Goal: Task Accomplishment & Management: Complete application form

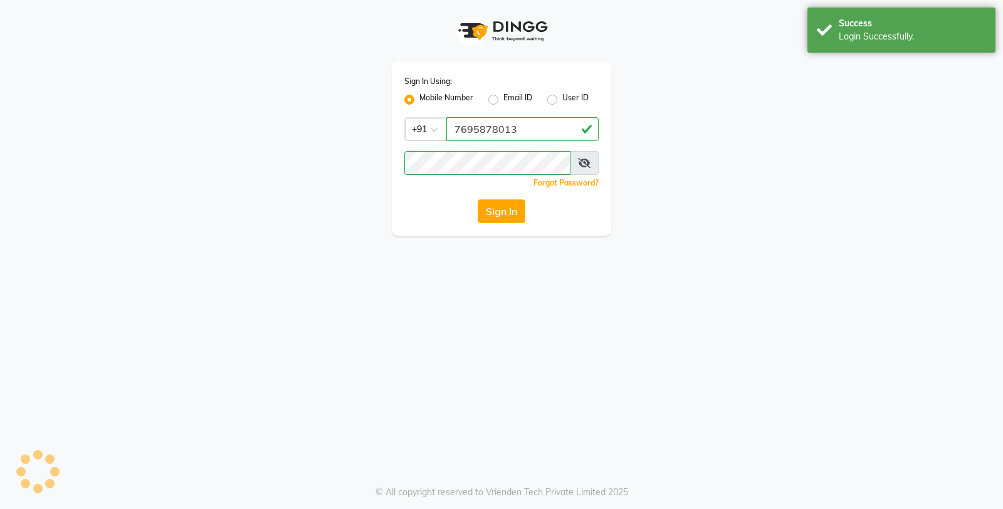
select select "service"
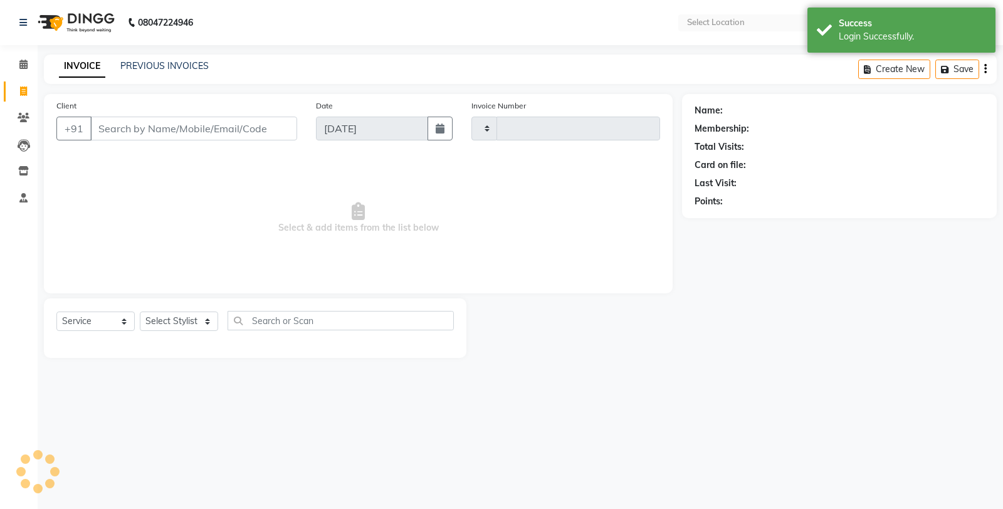
type input "0786"
select select "en"
select select "4474"
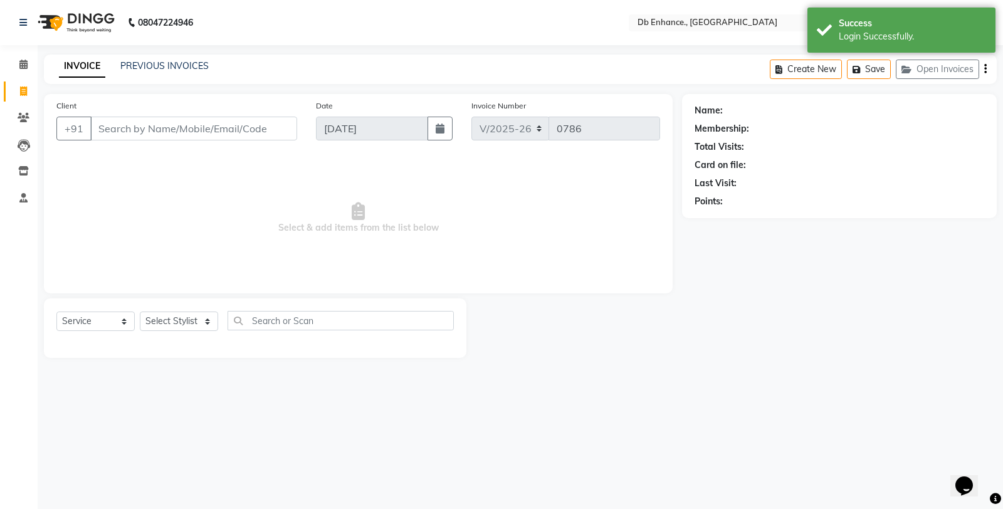
click at [270, 132] on input "Client" at bounding box center [193, 129] width 207 height 24
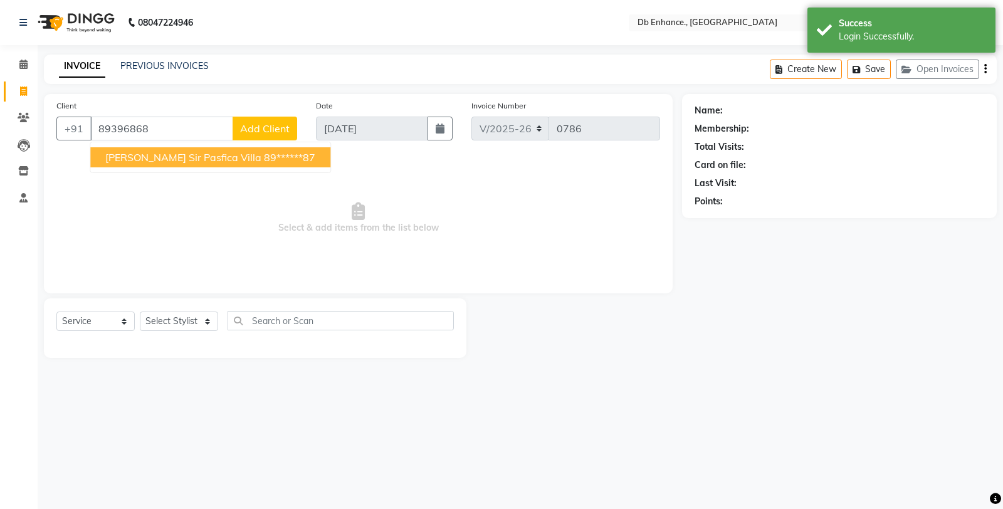
click at [264, 158] on ngb-highlight "89******87" at bounding box center [289, 157] width 51 height 13
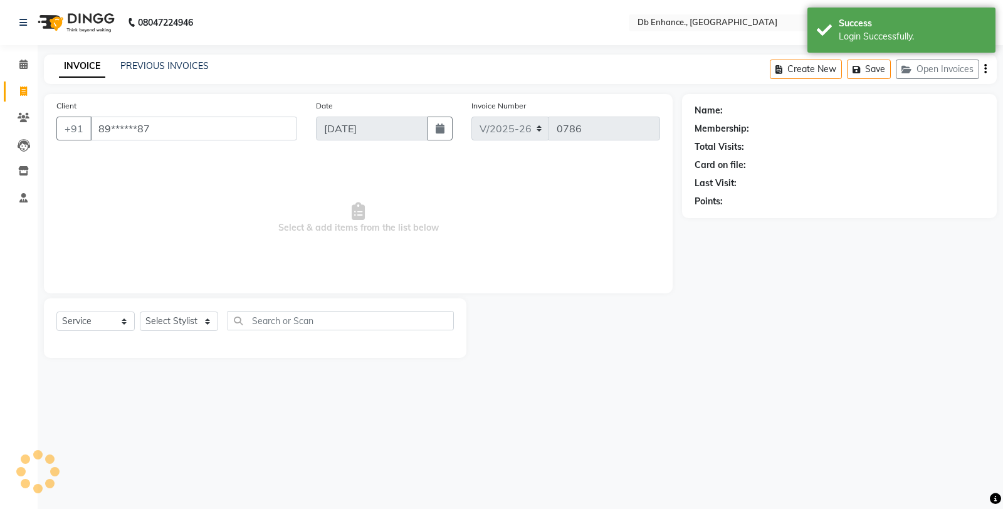
type input "89******87"
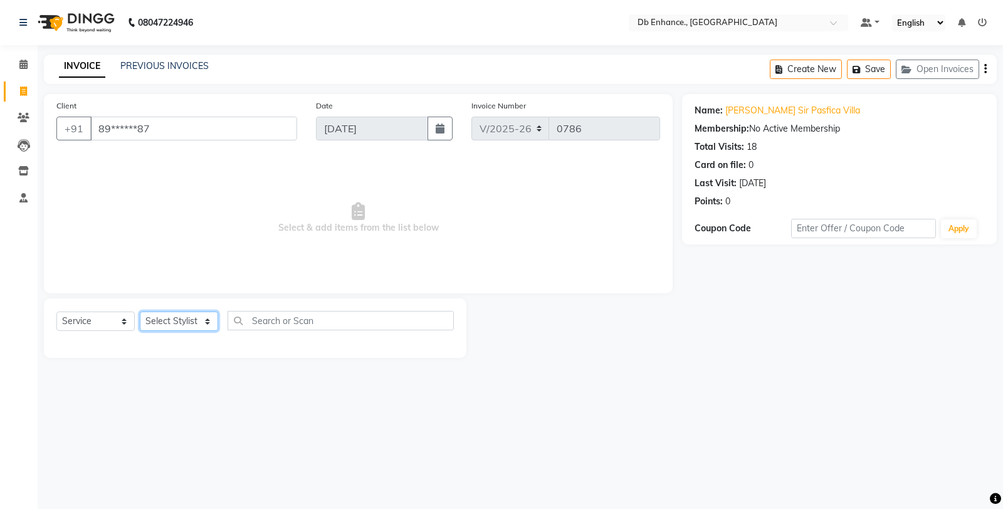
click at [211, 318] on select "Select Stylist [PERSON_NAME] [PERSON_NAME] nishat [PERSON_NAME] [PERSON_NAME] U…" at bounding box center [179, 321] width 78 height 19
select select "25380"
click at [140, 312] on select "Select Stylist [PERSON_NAME] [PERSON_NAME] nishat [PERSON_NAME] [PERSON_NAME] U…" at bounding box center [179, 321] width 78 height 19
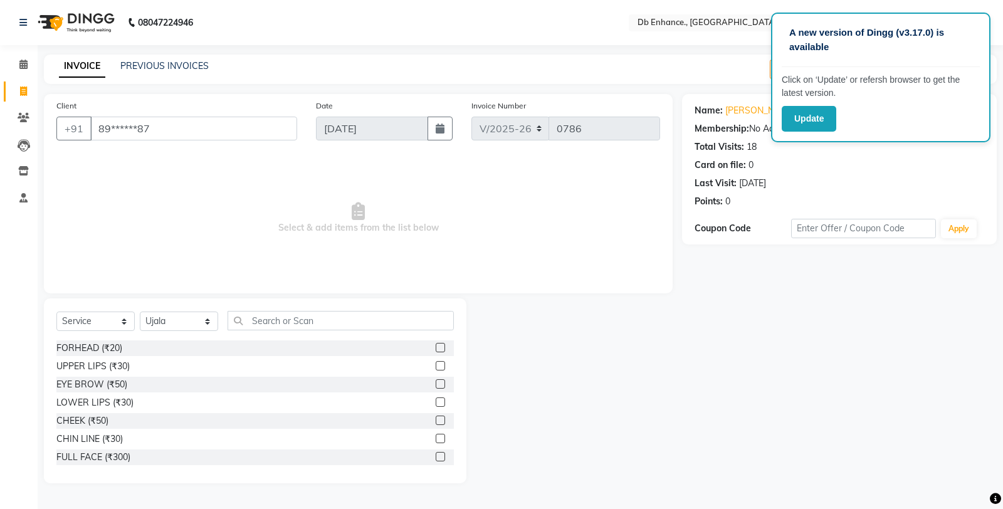
click at [436, 383] on label at bounding box center [440, 383] width 9 height 9
click at [436, 383] on input "checkbox" at bounding box center [440, 385] width 8 height 8
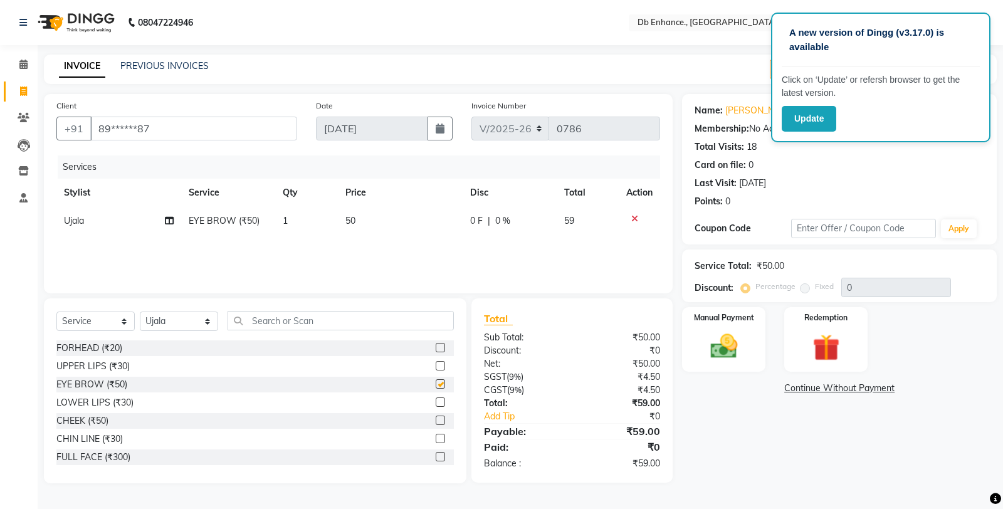
checkbox input "false"
click at [436, 364] on label at bounding box center [440, 365] width 9 height 9
click at [436, 364] on input "checkbox" at bounding box center [440, 366] width 8 height 8
checkbox input "false"
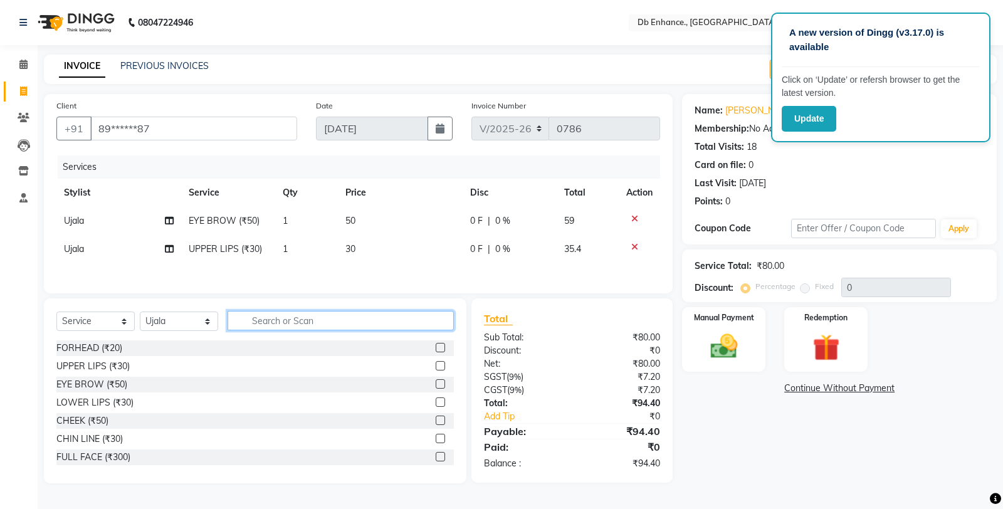
click at [279, 325] on input "text" at bounding box center [341, 320] width 226 height 19
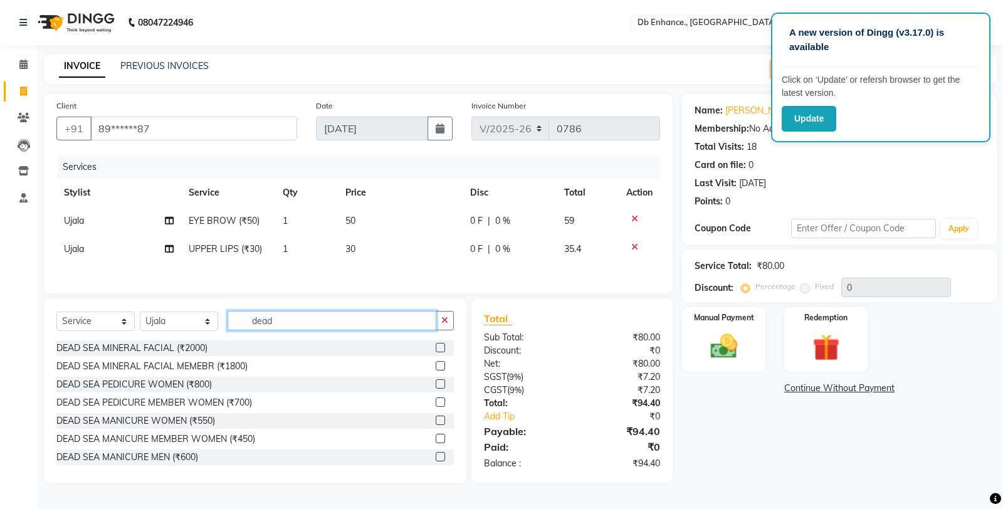
type input "dead"
click at [436, 404] on label at bounding box center [440, 402] width 9 height 9
click at [436, 404] on input "checkbox" at bounding box center [440, 403] width 8 height 8
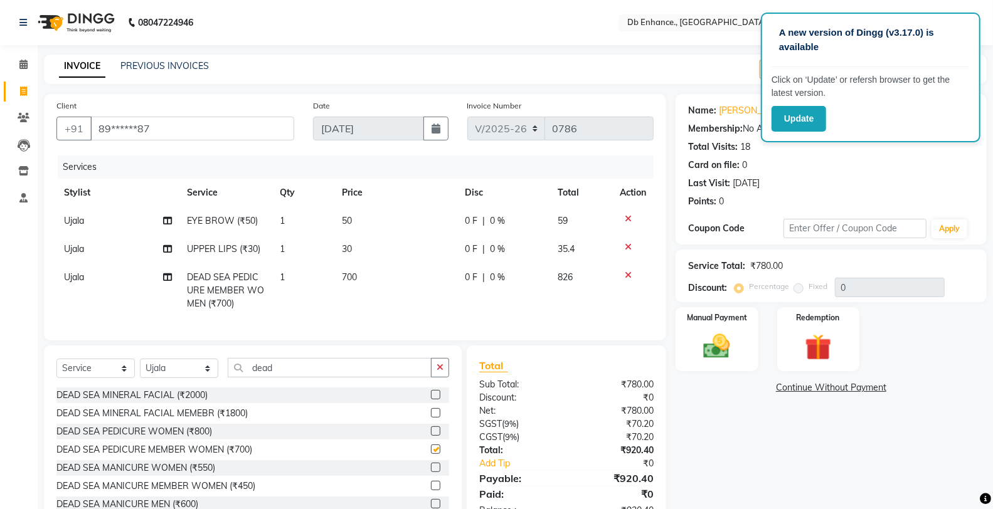
checkbox input "false"
click at [386, 378] on input "dead" at bounding box center [330, 367] width 204 height 19
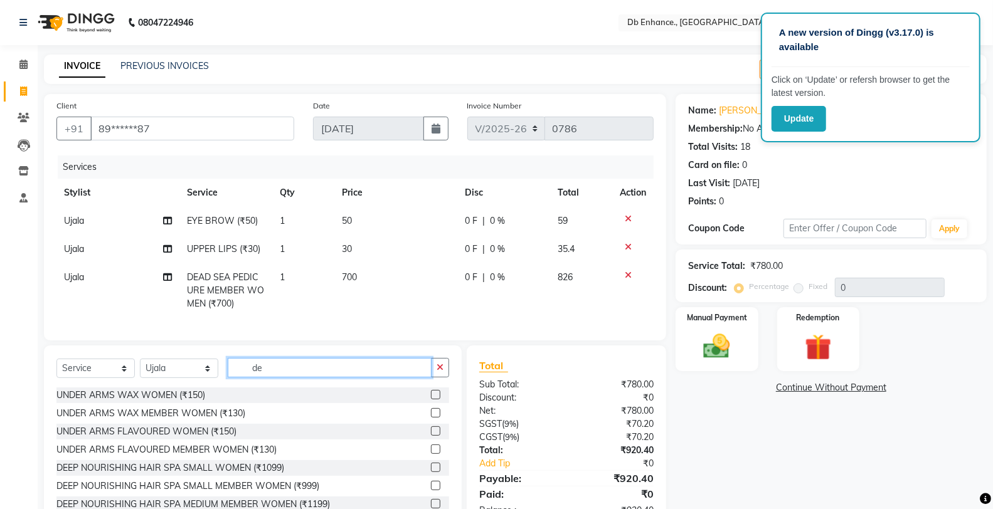
type input "d"
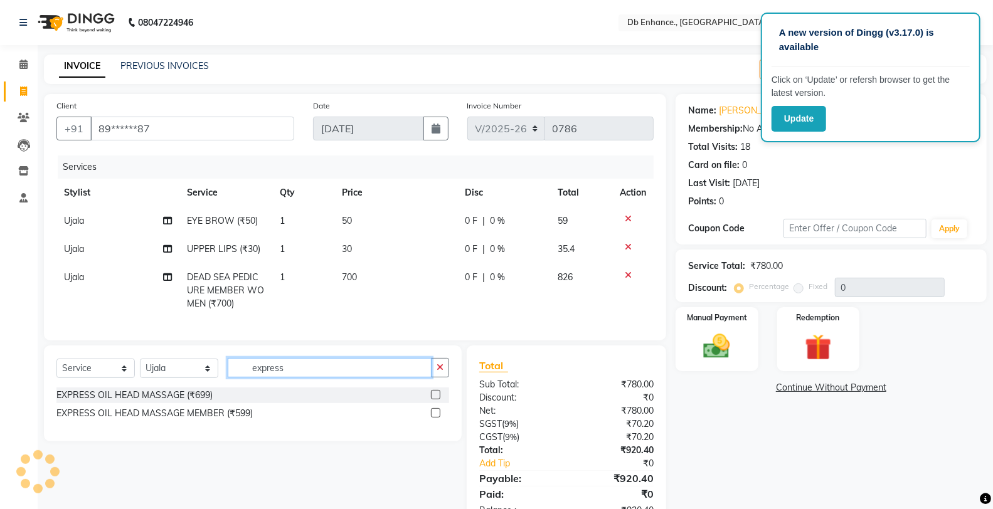
type input "express"
click at [438, 418] on label at bounding box center [435, 412] width 9 height 9
click at [438, 418] on input "checkbox" at bounding box center [435, 414] width 8 height 8
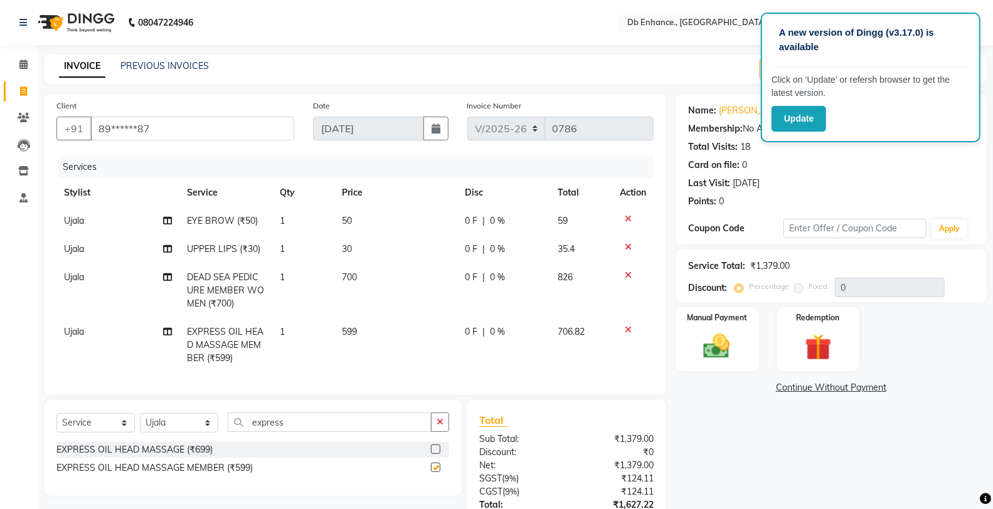
checkbox input "false"
click at [116, 430] on select "Select Service Product Membership Package Voucher Prepaid Gift Card" at bounding box center [95, 422] width 78 height 19
click at [56, 424] on select "Select Service Product Membership Package Voucher Prepaid Gift Card" at bounding box center [95, 422] width 78 height 19
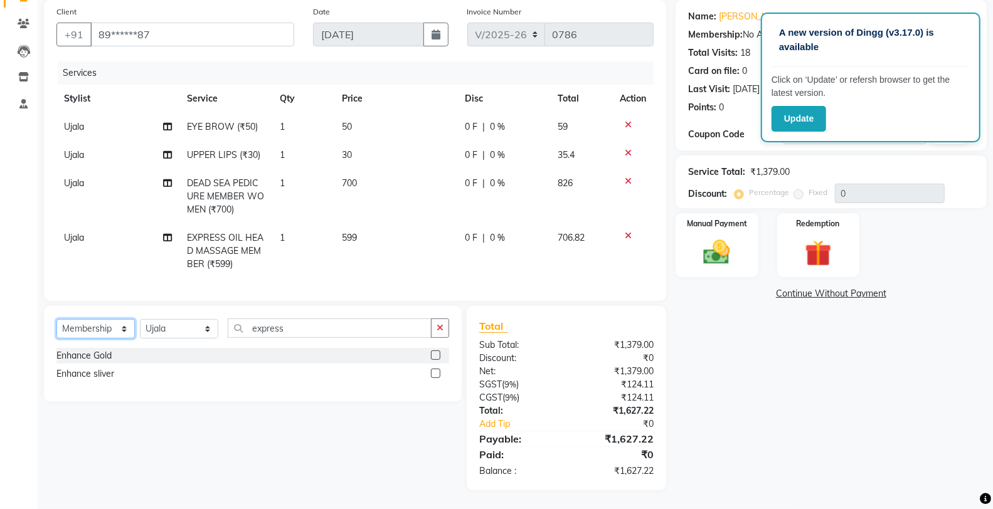
scroll to position [104, 0]
click at [436, 355] on label at bounding box center [435, 355] width 9 height 9
click at [436, 355] on input "checkbox" at bounding box center [435, 356] width 8 height 8
select select "select"
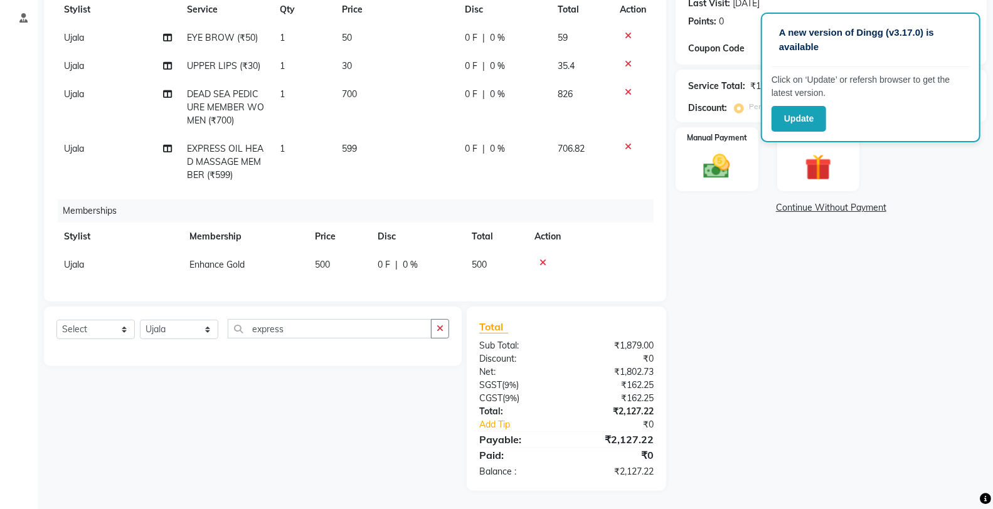
scroll to position [110, 0]
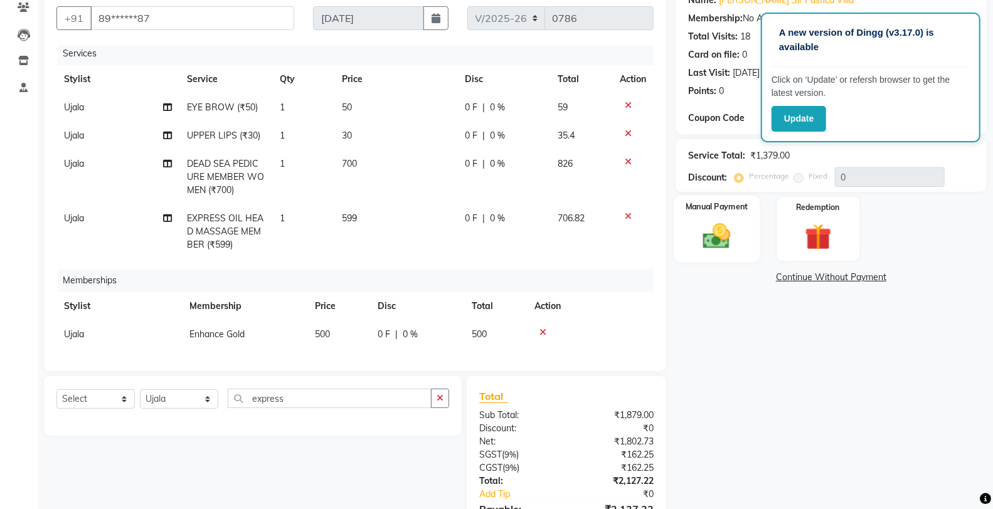
click at [711, 237] on img at bounding box center [716, 236] width 45 height 32
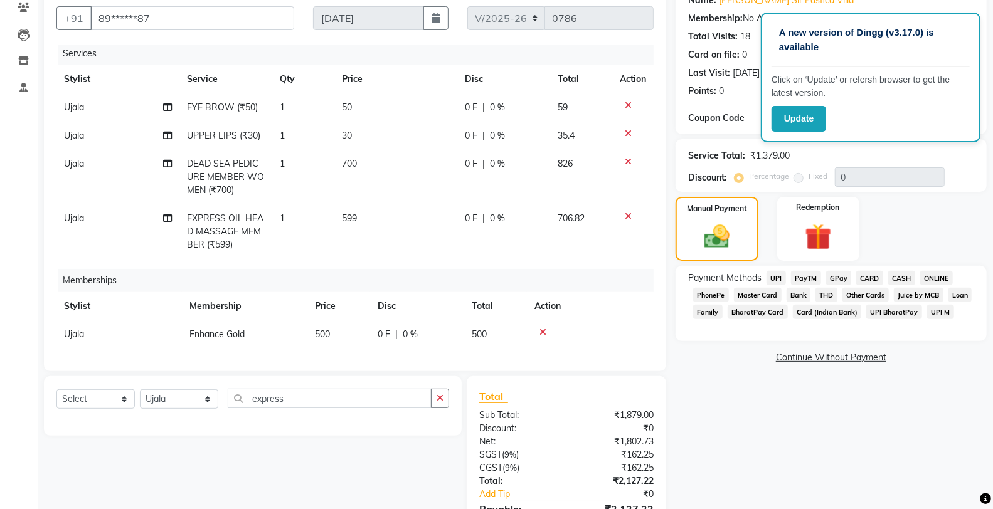
click at [933, 277] on span "ONLINE" at bounding box center [936, 278] width 33 height 14
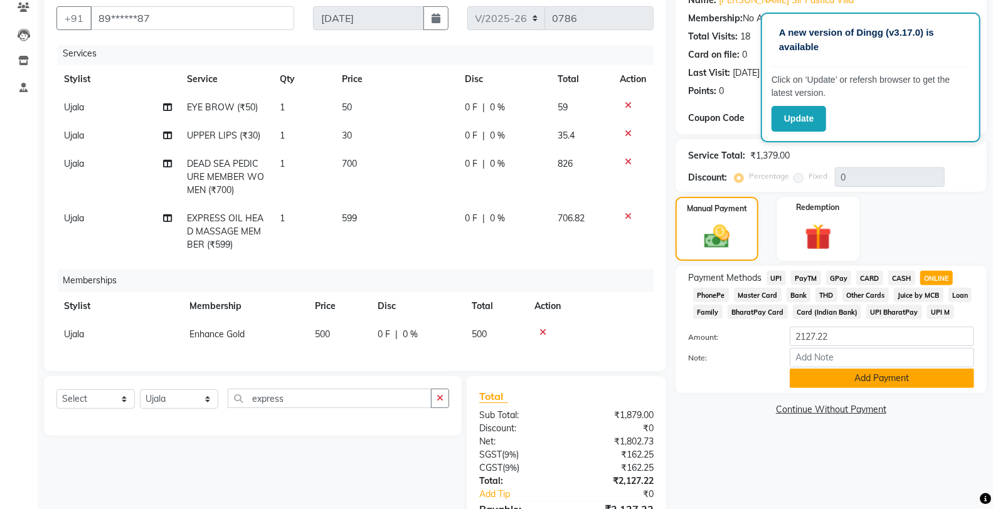
click at [860, 379] on button "Add Payment" at bounding box center [882, 378] width 184 height 19
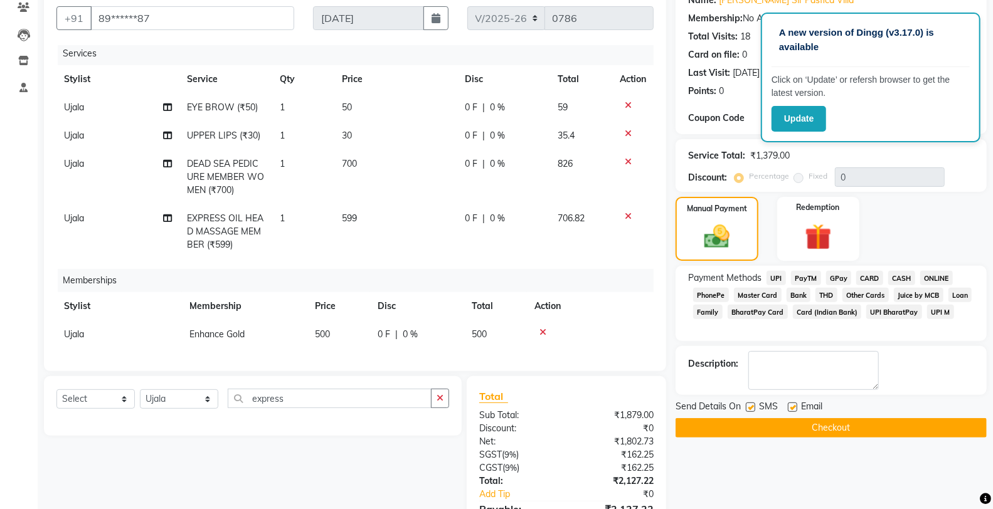
click at [793, 405] on label at bounding box center [792, 407] width 9 height 9
click at [793, 405] on input "checkbox" at bounding box center [792, 408] width 8 height 8
checkbox input "false"
click at [785, 429] on button "Checkout" at bounding box center [830, 427] width 311 height 19
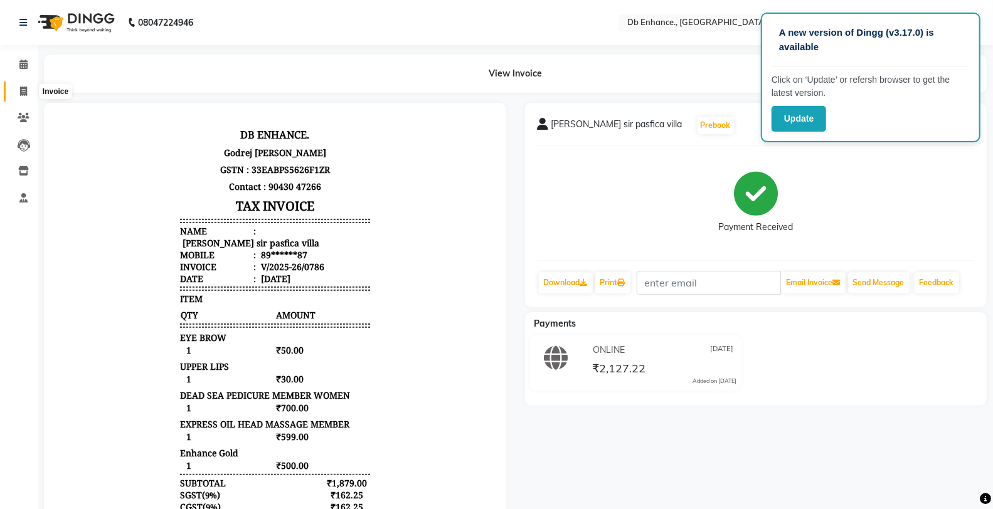
click at [24, 96] on icon at bounding box center [23, 91] width 7 height 9
select select "service"
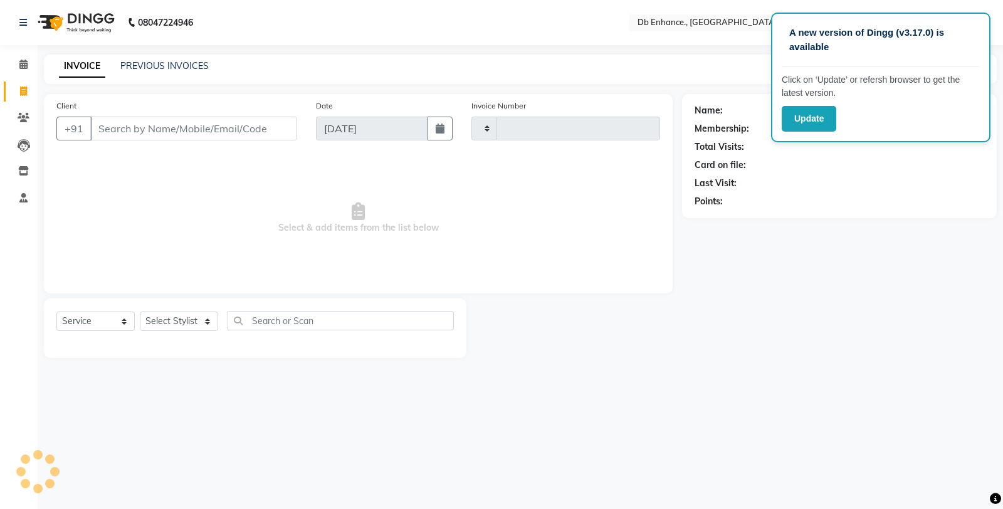
type input "0787"
select select "4474"
click at [187, 136] on input "Client" at bounding box center [193, 129] width 207 height 24
click at [205, 132] on input "Client" at bounding box center [193, 129] width 207 height 24
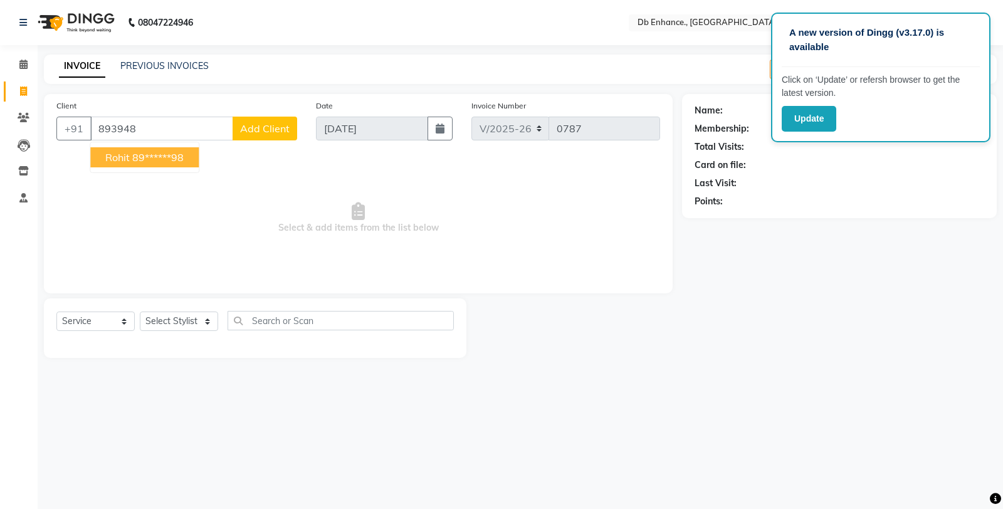
click at [184, 160] on ngb-highlight "89******98" at bounding box center [157, 157] width 51 height 13
type input "89******98"
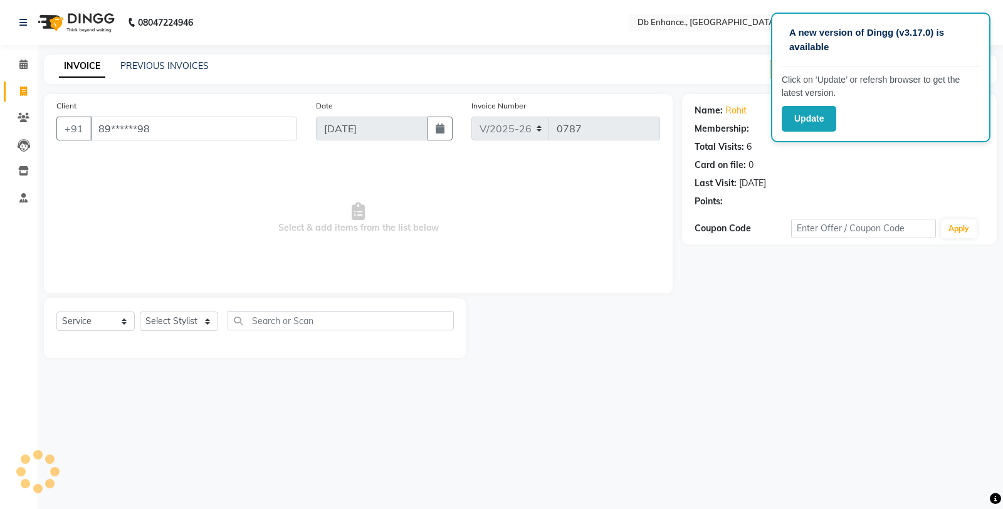
select select "1: Object"
click at [210, 311] on div "Select Service Product Membership Package Voucher Prepaid Gift Card Select Styl…" at bounding box center [255, 325] width 398 height 29
click at [206, 326] on select "Select Stylist [PERSON_NAME] [PERSON_NAME] nishat [PERSON_NAME] [PERSON_NAME] U…" at bounding box center [179, 321] width 78 height 19
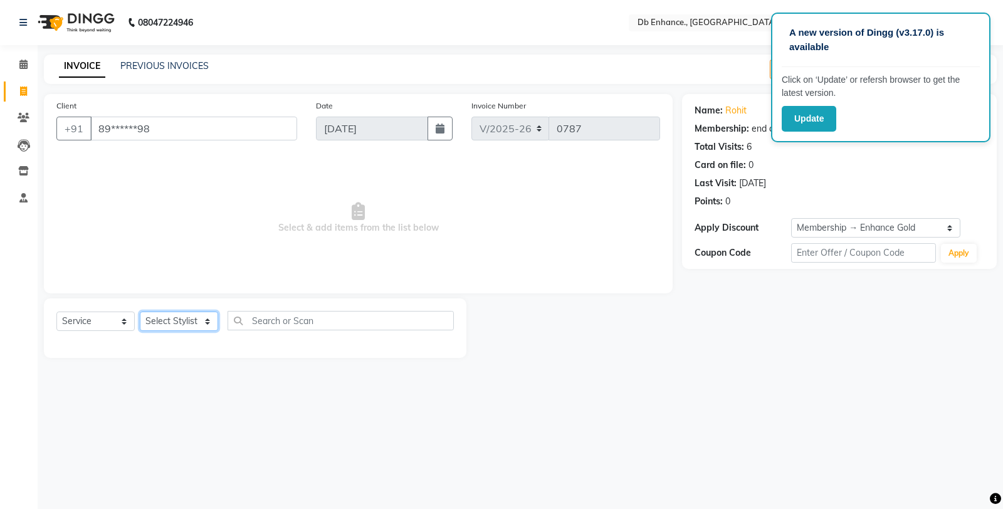
select select "87165"
click at [140, 312] on select "Select Stylist [PERSON_NAME] [PERSON_NAME] nishat [PERSON_NAME] [PERSON_NAME] U…" at bounding box center [179, 321] width 78 height 19
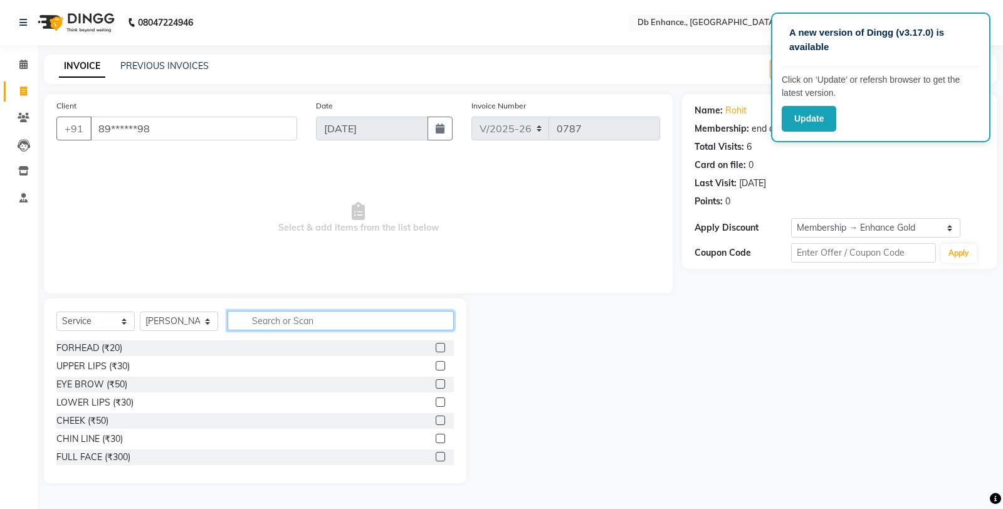
click at [292, 322] on input "text" at bounding box center [341, 320] width 226 height 19
click at [325, 318] on input "text" at bounding box center [341, 320] width 226 height 19
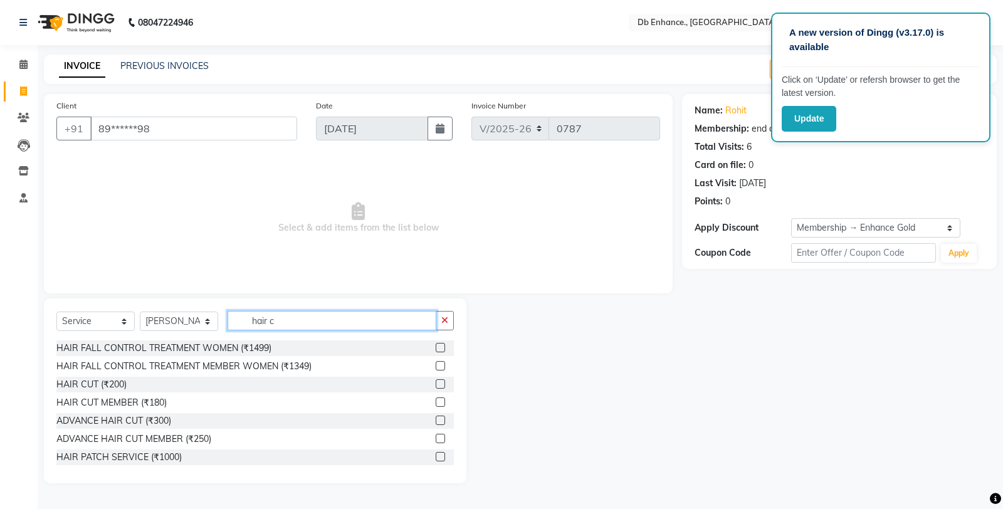
type input "hair c"
click at [436, 398] on label at bounding box center [440, 402] width 9 height 9
click at [436, 399] on input "checkbox" at bounding box center [440, 403] width 8 height 8
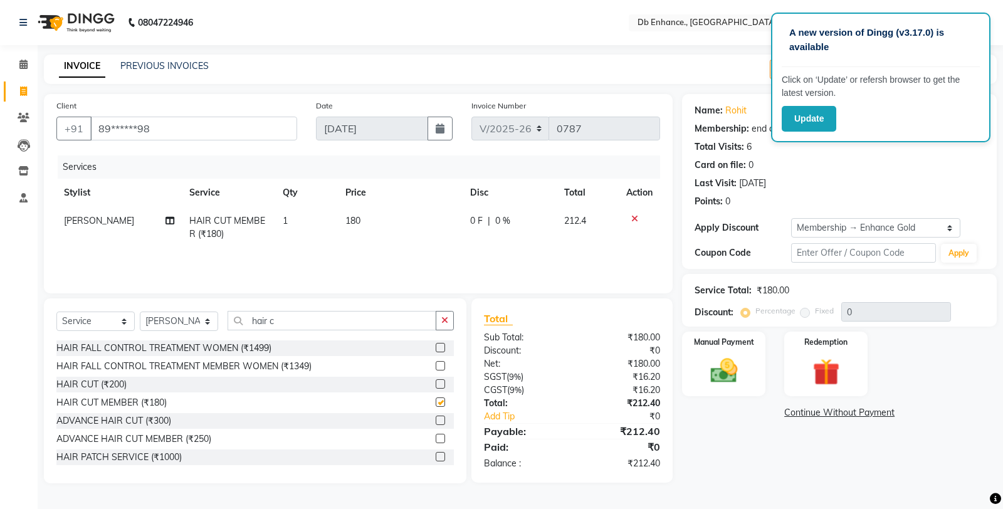
checkbox input "false"
click at [354, 316] on input "hair c" at bounding box center [332, 320] width 209 height 19
type input "h"
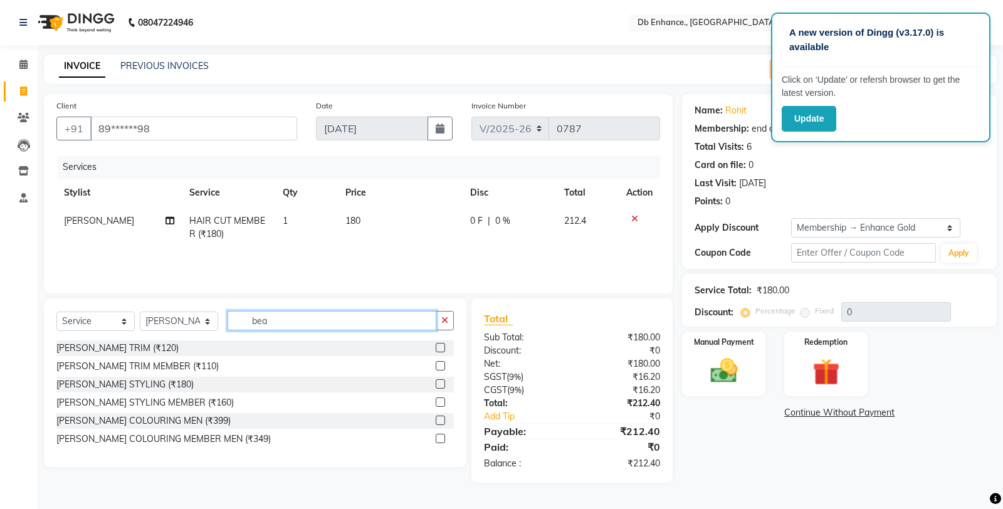
type input "bea"
click at [441, 366] on label at bounding box center [440, 365] width 9 height 9
click at [441, 366] on input "checkbox" at bounding box center [440, 366] width 8 height 8
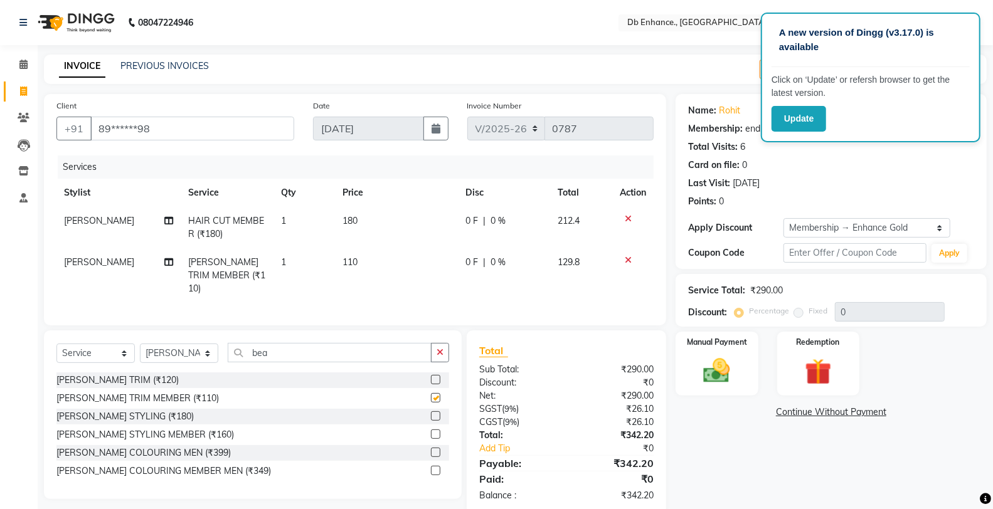
checkbox input "false"
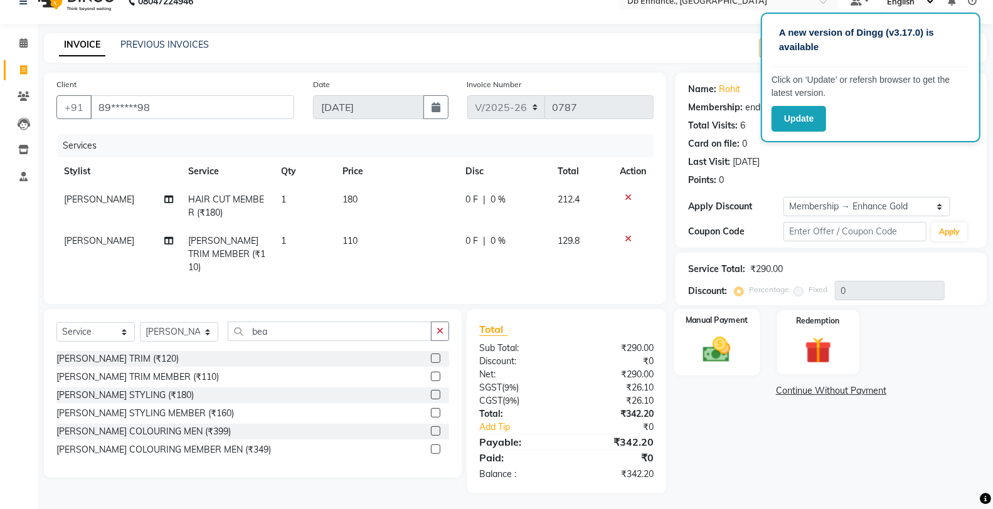
click at [710, 356] on img at bounding box center [716, 350] width 45 height 32
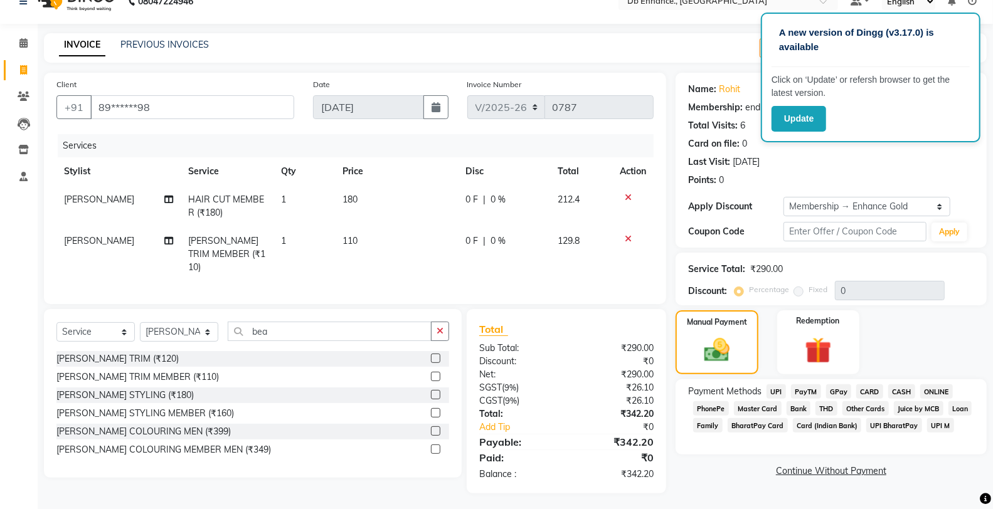
click at [926, 390] on span "ONLINE" at bounding box center [936, 391] width 33 height 14
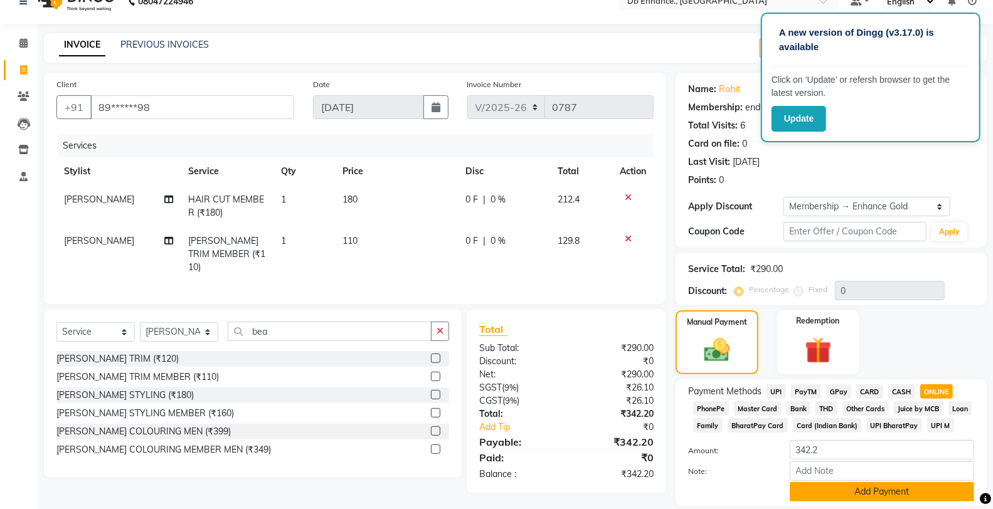
click at [874, 487] on button "Add Payment" at bounding box center [882, 491] width 184 height 19
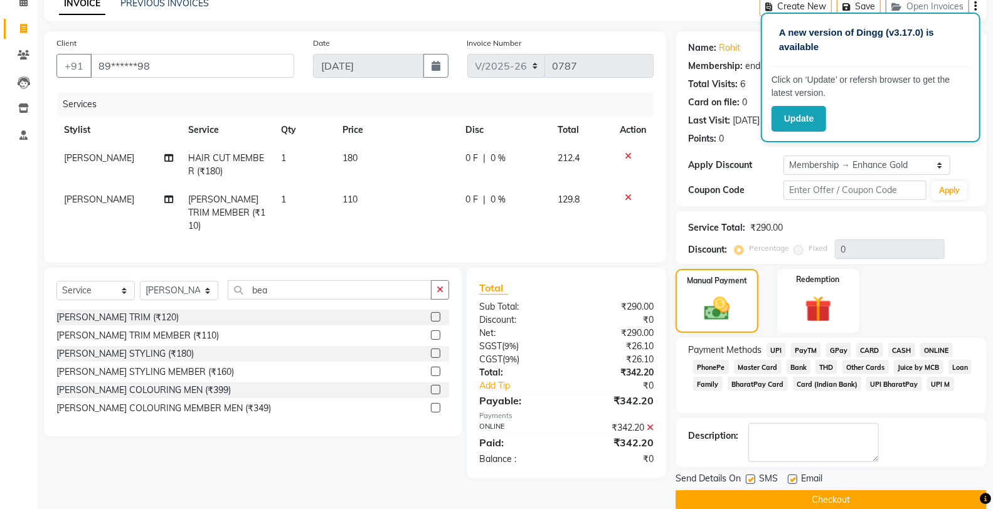
scroll to position [82, 0]
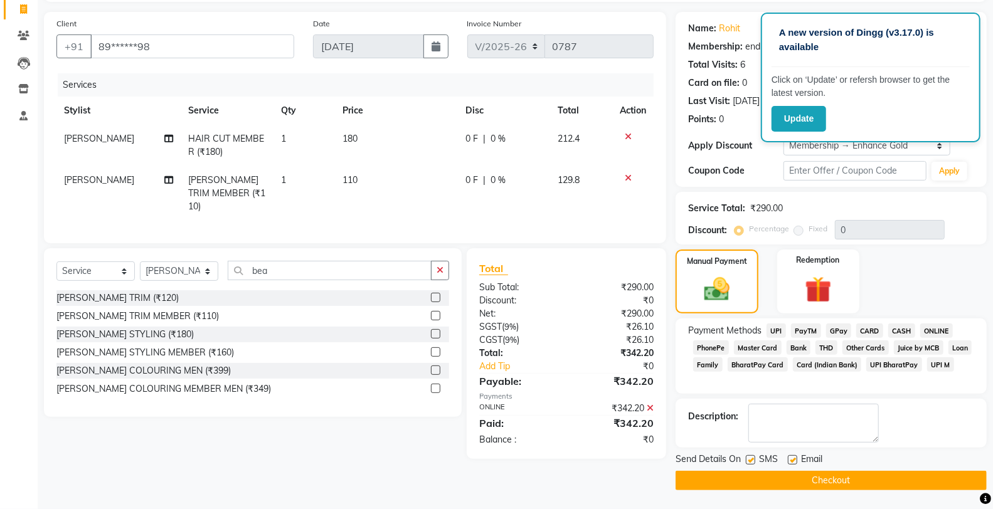
click at [794, 461] on label at bounding box center [792, 459] width 9 height 9
click at [794, 461] on input "checkbox" at bounding box center [792, 461] width 8 height 8
checkbox input "false"
click at [749, 461] on label at bounding box center [750, 459] width 9 height 9
click at [749, 461] on input "checkbox" at bounding box center [750, 461] width 8 height 8
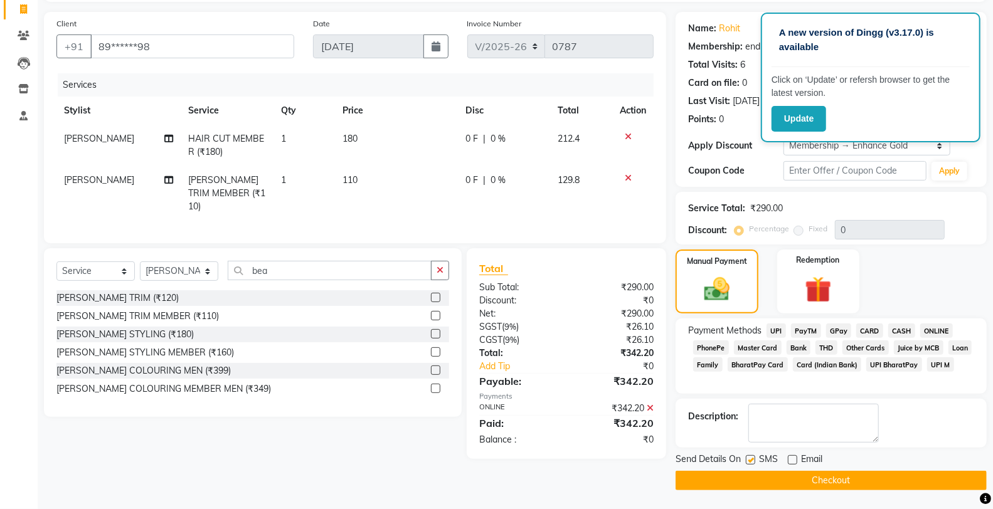
checkbox input "false"
click at [775, 481] on button "Checkout" at bounding box center [830, 480] width 311 height 19
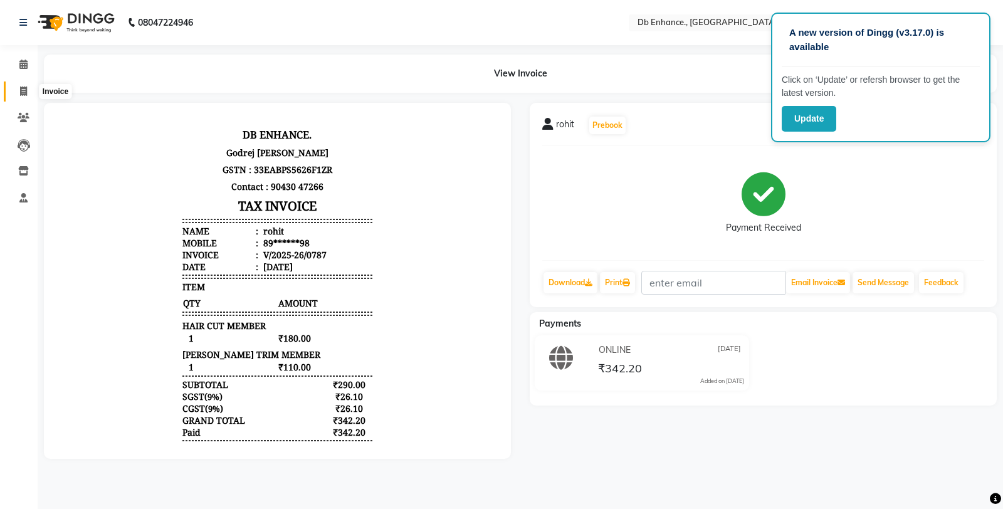
click at [23, 95] on icon at bounding box center [23, 91] width 7 height 9
select select "4474"
select select "service"
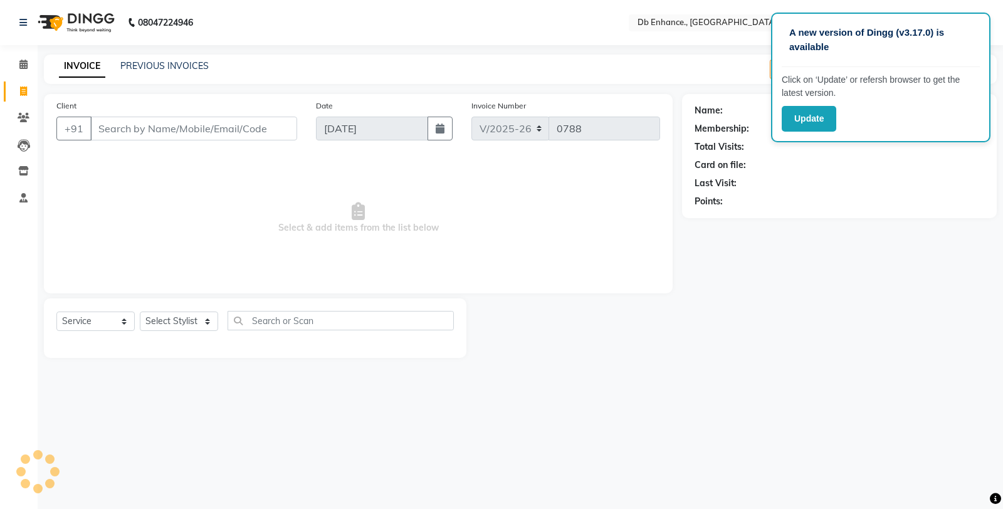
click at [209, 130] on input "Client" at bounding box center [193, 129] width 207 height 24
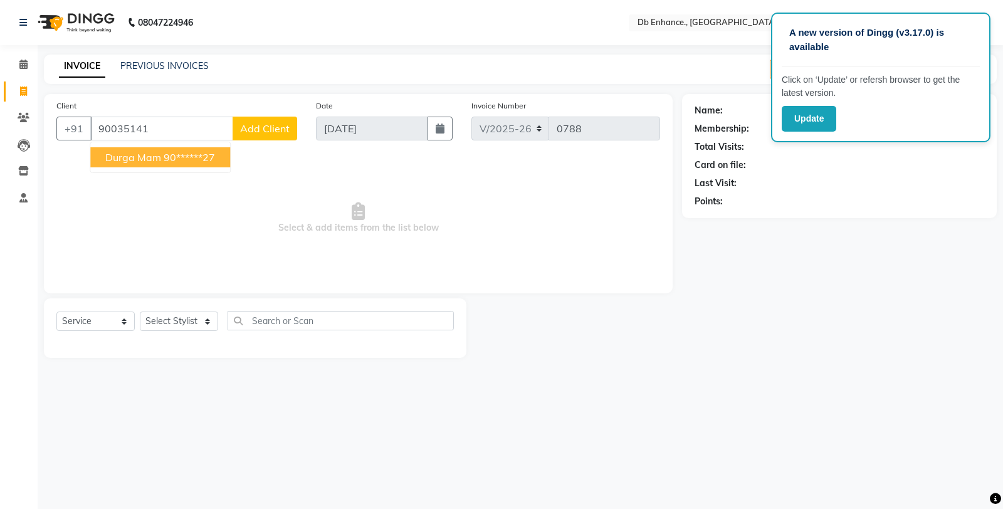
click at [206, 161] on ngb-highlight "90******27" at bounding box center [189, 157] width 51 height 13
type input "90******27"
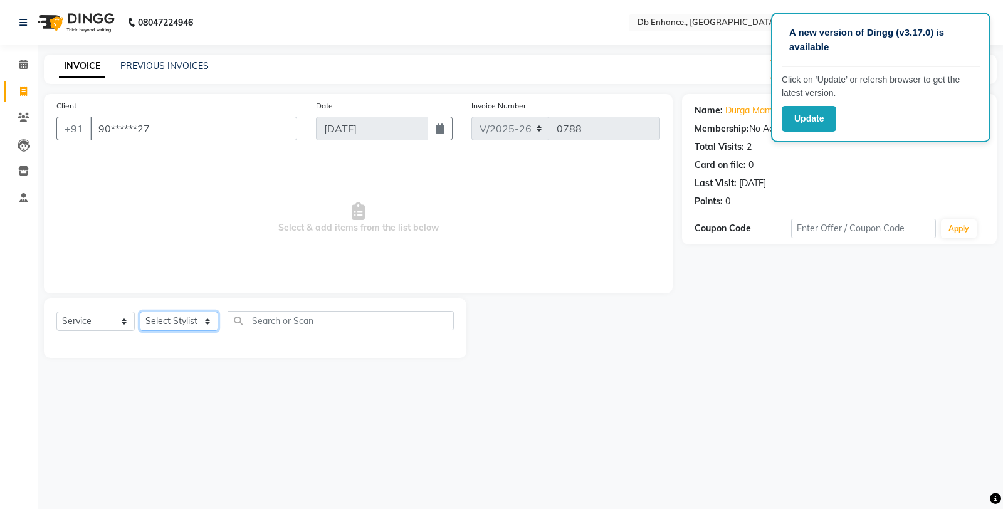
click at [210, 318] on select "Select Stylist [PERSON_NAME] [PERSON_NAME] nishat [PERSON_NAME] [PERSON_NAME] U…" at bounding box center [179, 321] width 78 height 19
select select "67593"
click at [140, 312] on select "Select Stylist [PERSON_NAME] [PERSON_NAME] nishat [PERSON_NAME] [PERSON_NAME] U…" at bounding box center [179, 321] width 78 height 19
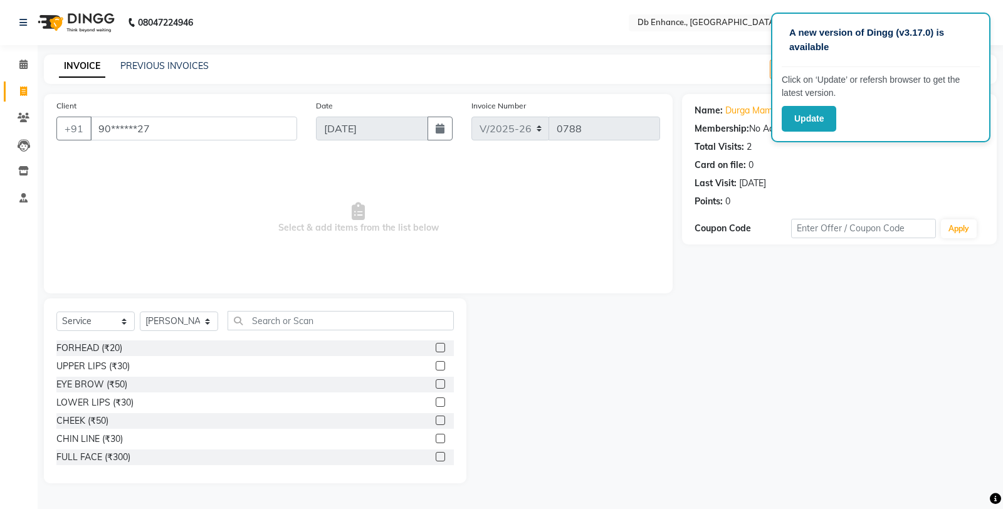
click at [436, 383] on label at bounding box center [440, 383] width 9 height 9
click at [436, 383] on input "checkbox" at bounding box center [440, 385] width 8 height 8
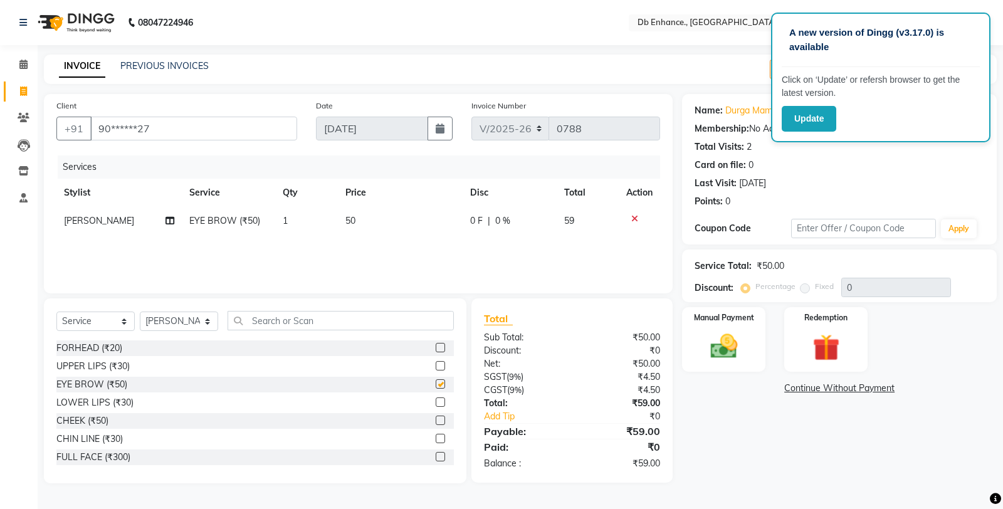
checkbox input "false"
click at [743, 330] on img at bounding box center [724, 346] width 45 height 32
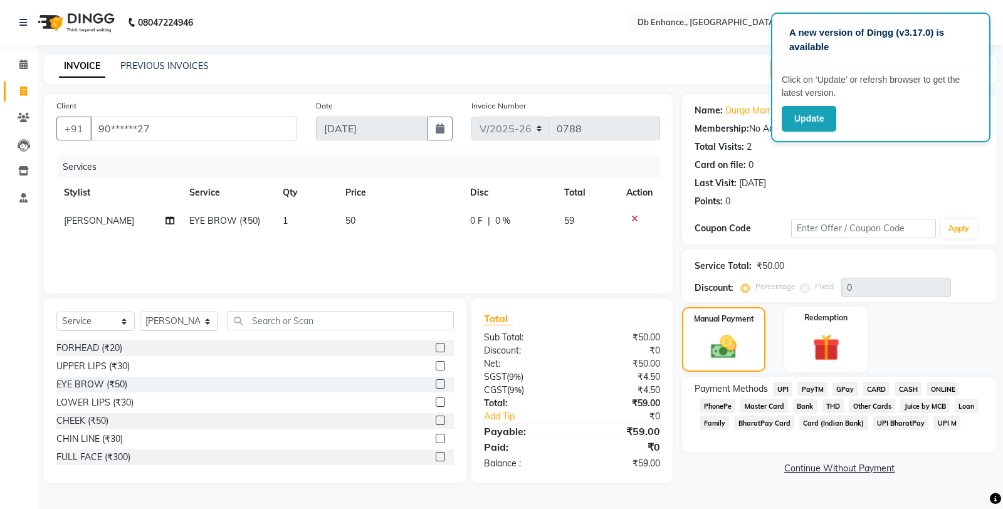
click at [943, 389] on span "ONLINE" at bounding box center [943, 389] width 33 height 14
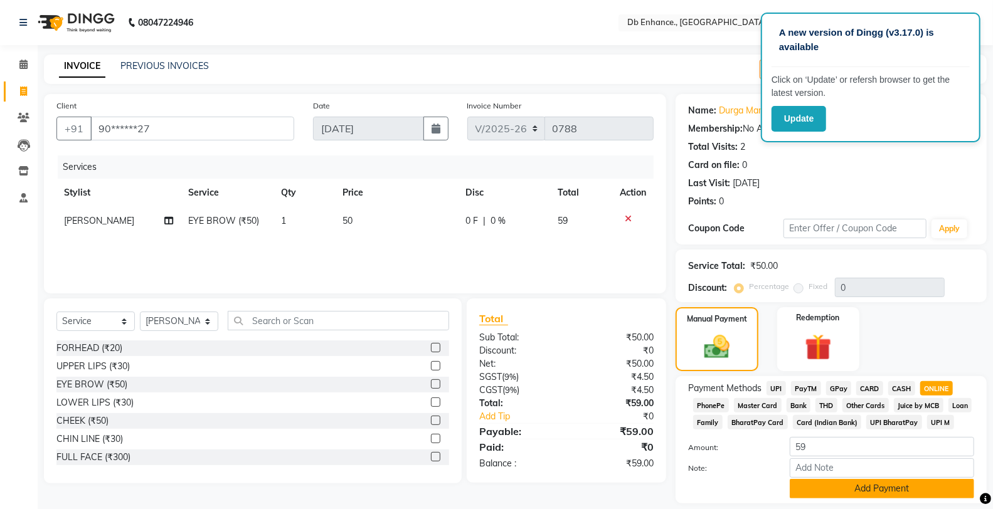
click at [891, 489] on button "Add Payment" at bounding box center [882, 488] width 184 height 19
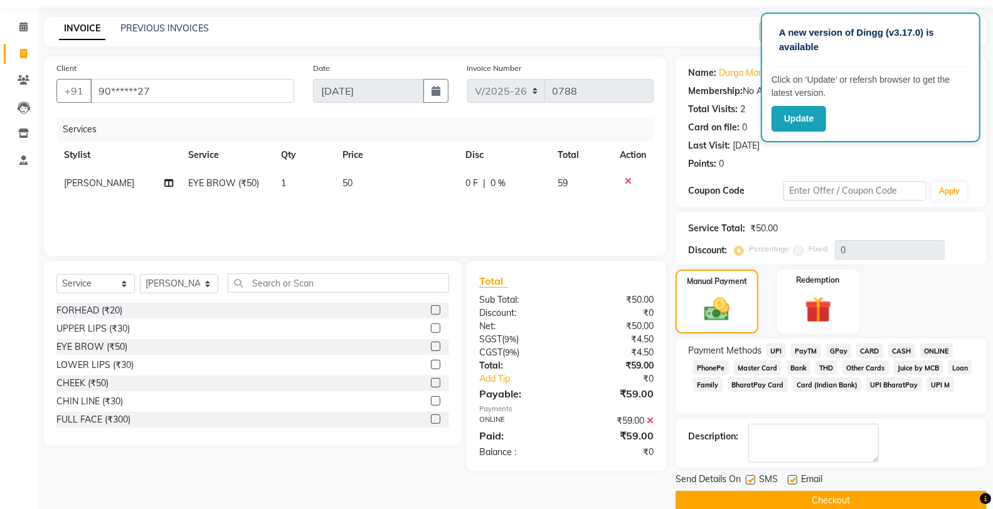
scroll to position [58, 0]
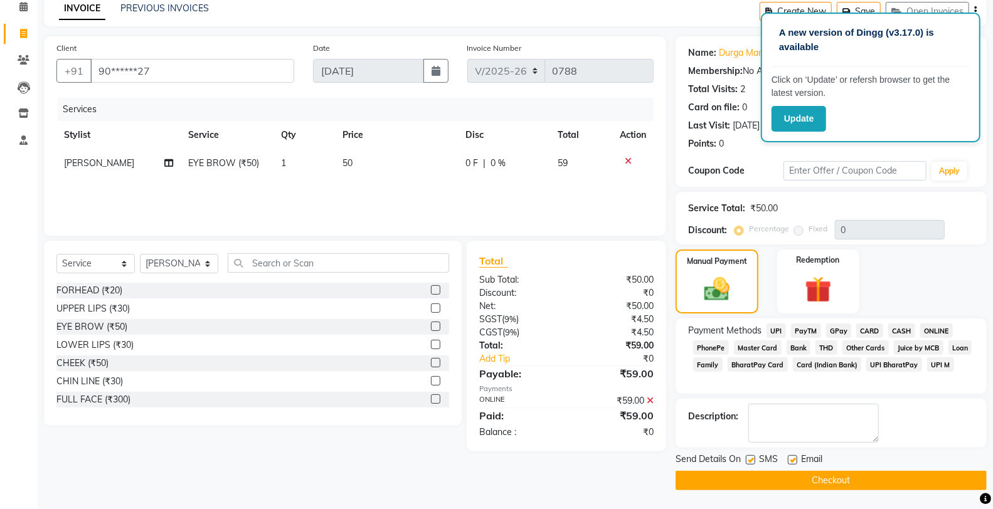
click at [795, 464] on label at bounding box center [792, 459] width 9 height 9
click at [795, 464] on input "checkbox" at bounding box center [792, 461] width 8 height 8
checkbox input "false"
click at [754, 463] on label at bounding box center [750, 459] width 9 height 9
click at [754, 463] on input "checkbox" at bounding box center [750, 461] width 8 height 8
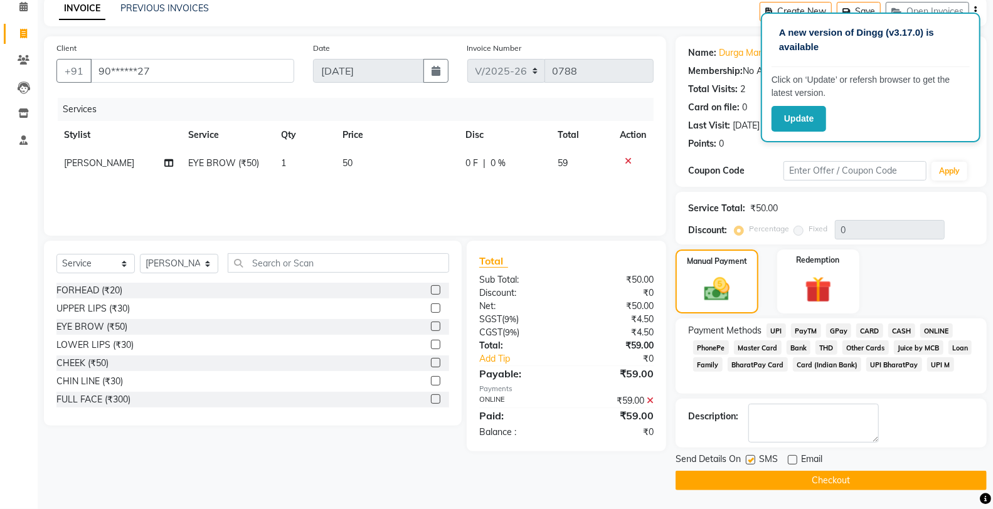
checkbox input "false"
click at [760, 477] on button "Checkout" at bounding box center [830, 480] width 311 height 19
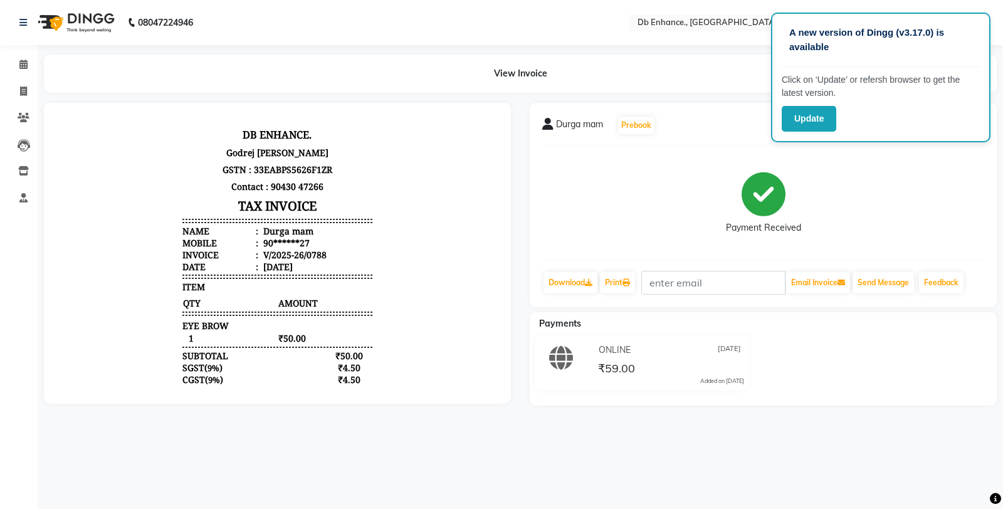
click at [760, 475] on div "A new version of Dingg (v3.17.0) is available Click on ‘Update’ or refersh brow…" at bounding box center [501, 254] width 1003 height 509
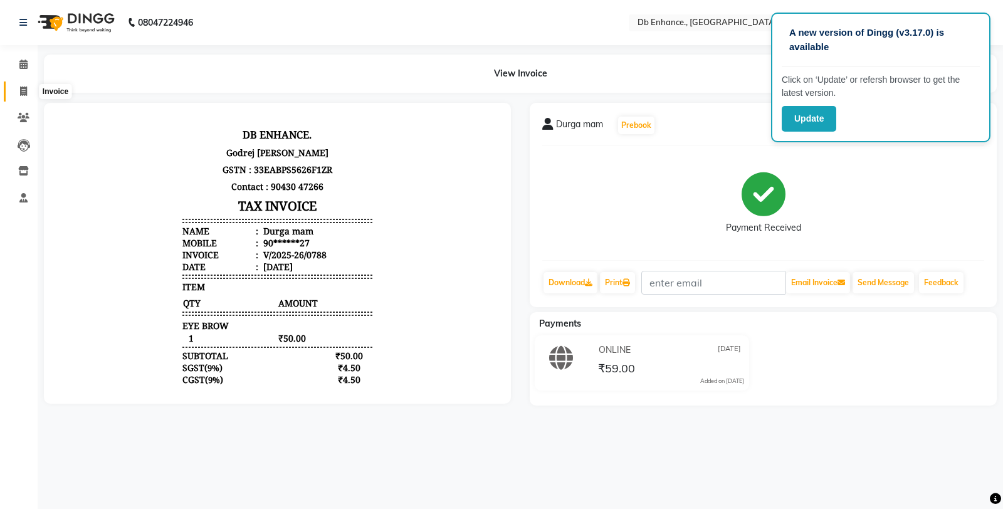
click at [26, 94] on icon at bounding box center [23, 91] width 7 height 9
select select "service"
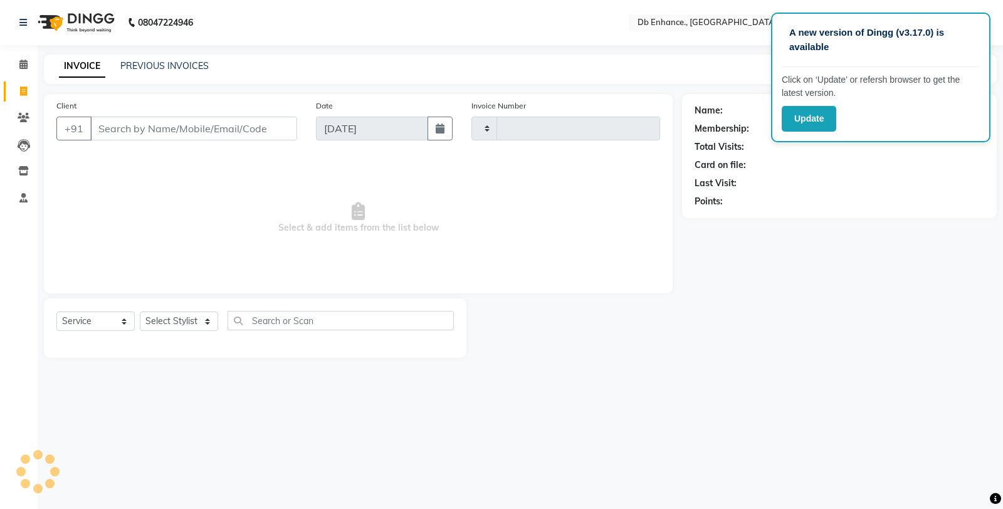
type input "0789"
select select "4474"
click at [197, 127] on input "Client" at bounding box center [193, 129] width 207 height 24
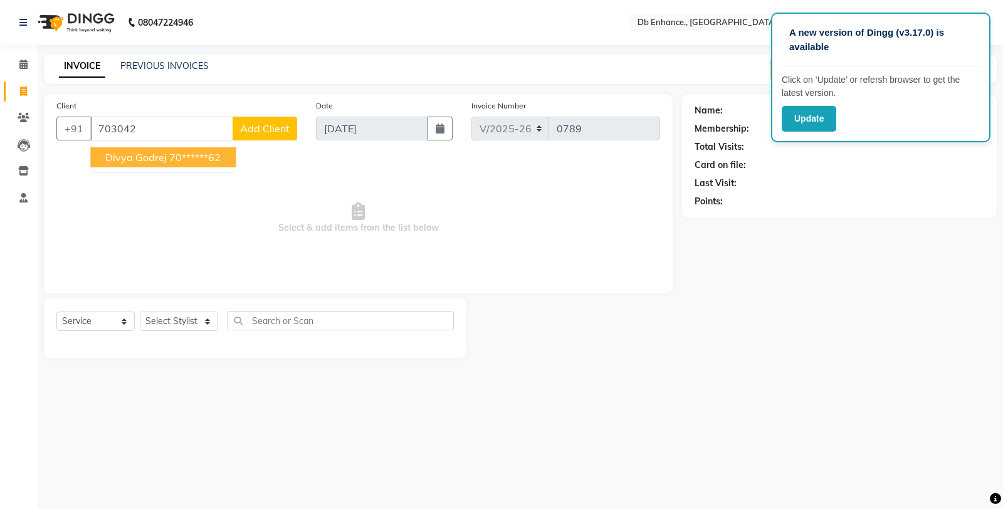
click at [142, 164] on button "divya godrej 70******62" at bounding box center [162, 157] width 145 height 20
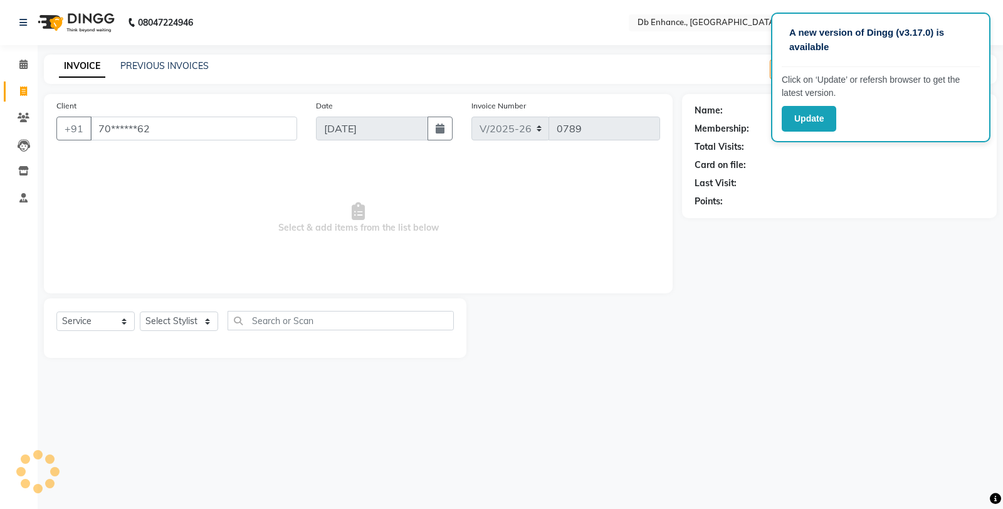
type input "70******62"
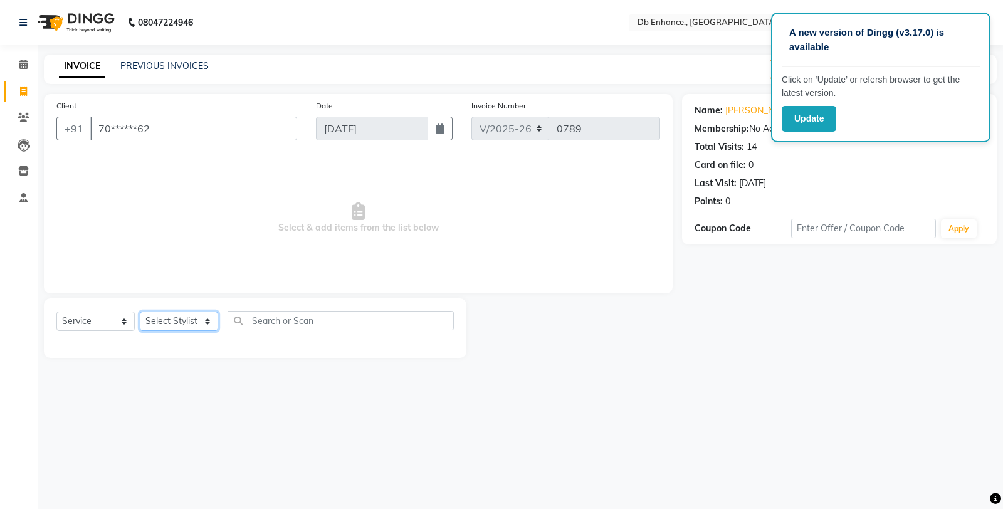
click at [172, 316] on select "Select Stylist [PERSON_NAME] [PERSON_NAME] nishat [PERSON_NAME] [PERSON_NAME] U…" at bounding box center [179, 321] width 78 height 19
select select "87165"
click at [140, 312] on select "Select Stylist [PERSON_NAME] [PERSON_NAME] nishat [PERSON_NAME] [PERSON_NAME] U…" at bounding box center [179, 321] width 78 height 19
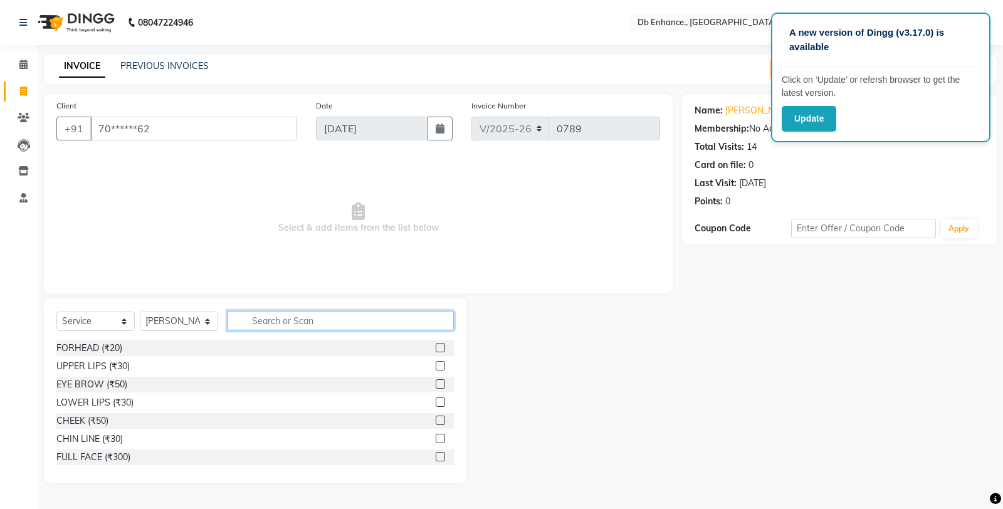
click at [290, 324] on input "text" at bounding box center [341, 320] width 226 height 19
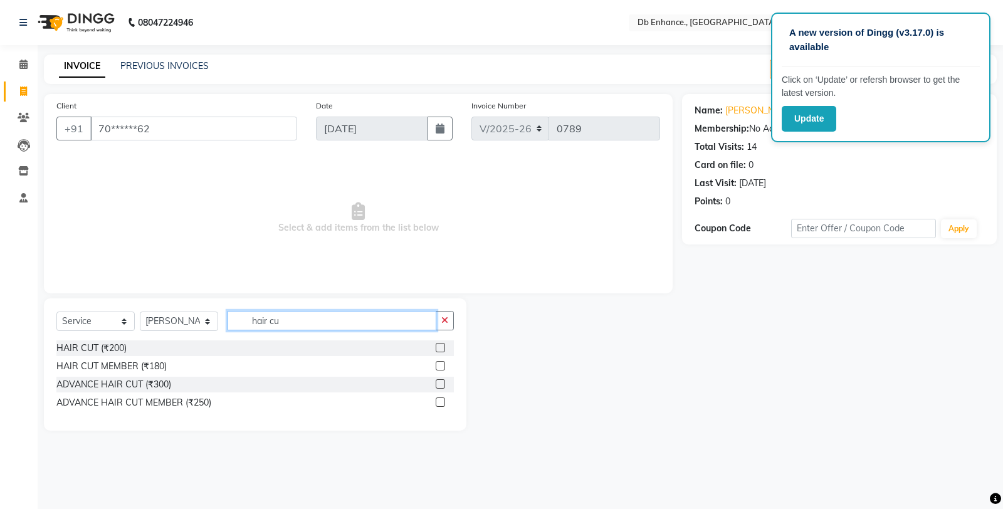
type input "hair cu"
click at [440, 349] on label at bounding box center [440, 347] width 9 height 9
click at [440, 349] on input "checkbox" at bounding box center [440, 348] width 8 height 8
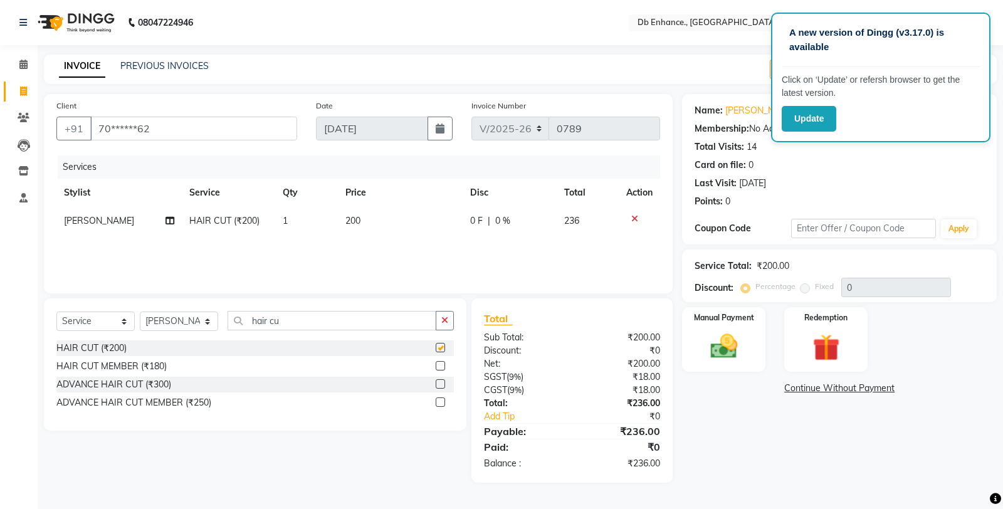
checkbox input "false"
click at [411, 327] on input "hair cu" at bounding box center [332, 320] width 209 height 19
type input "h"
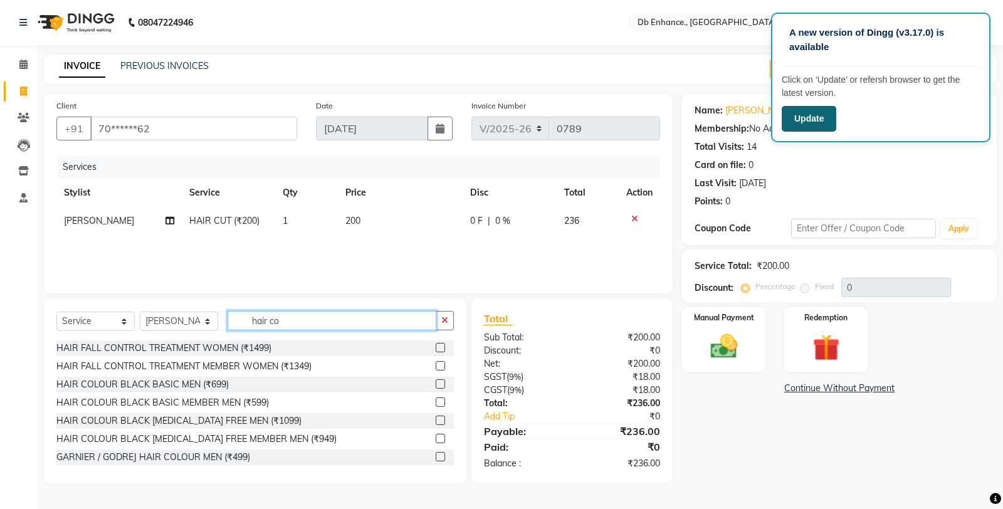
type input "hair co"
click at [797, 118] on button "Update" at bounding box center [809, 119] width 55 height 26
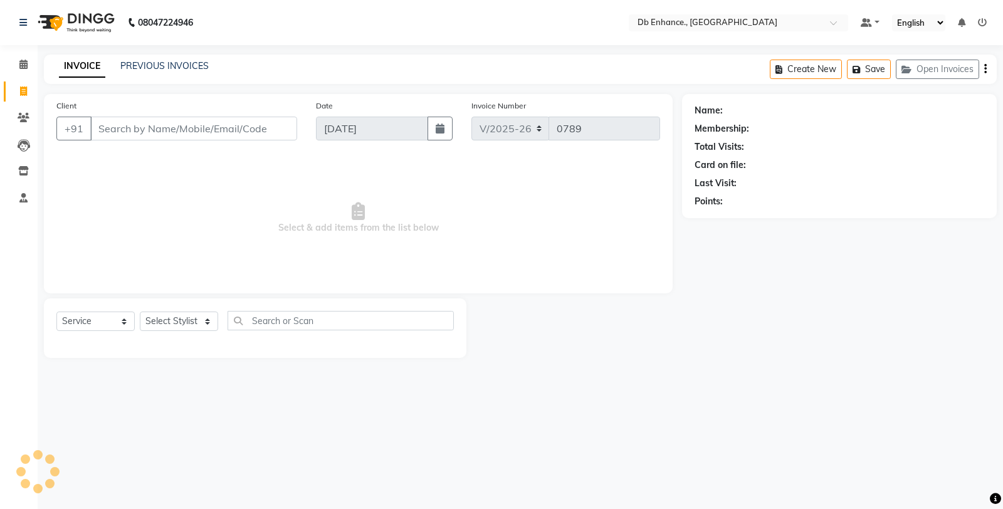
select select "4474"
select select "service"
click at [226, 130] on input "Client" at bounding box center [193, 129] width 207 height 24
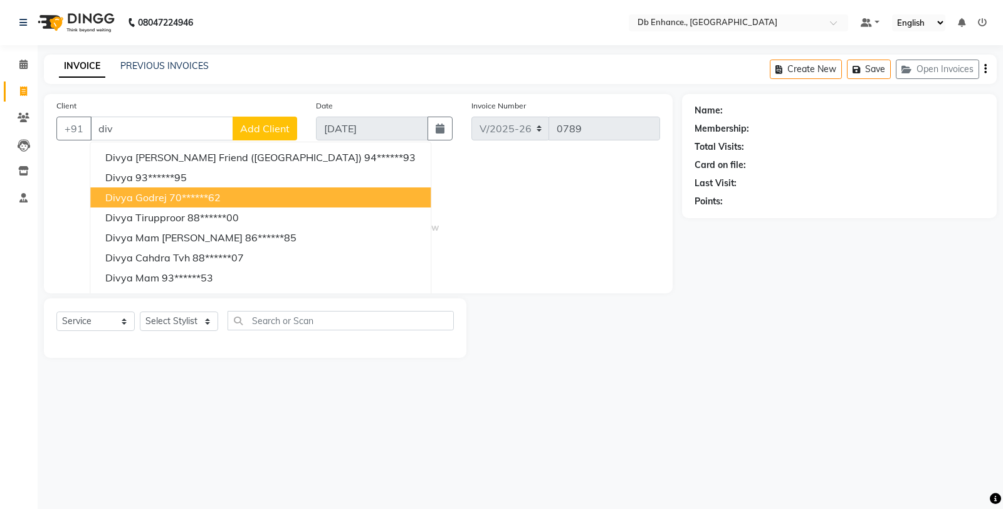
click at [210, 191] on ngb-highlight "70******62" at bounding box center [194, 197] width 51 height 13
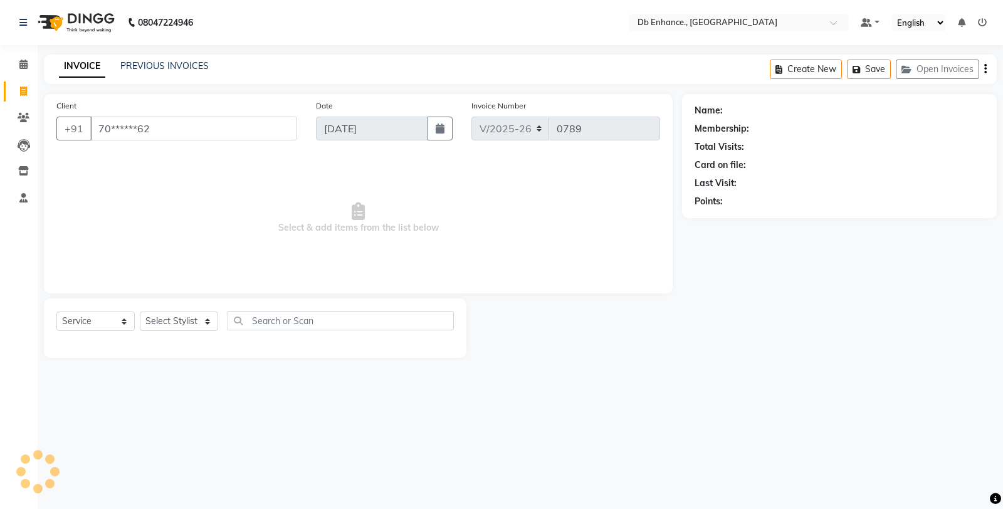
type input "70******62"
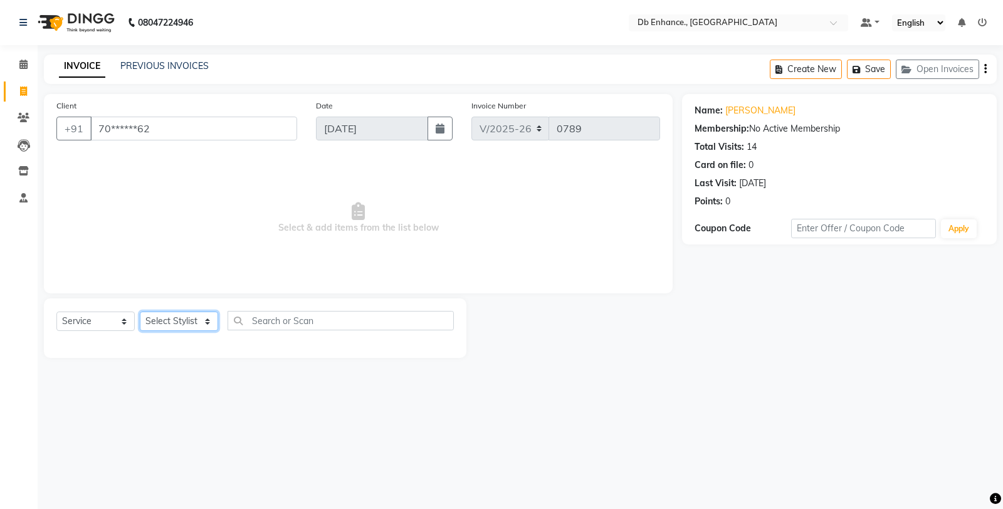
click at [195, 324] on select "Select Stylist [PERSON_NAME] [PERSON_NAME] nishat [PERSON_NAME] [PERSON_NAME] U…" at bounding box center [179, 321] width 78 height 19
select select "87165"
click at [140, 312] on select "Select Stylist [PERSON_NAME] [PERSON_NAME] nishat [PERSON_NAME] [PERSON_NAME] U…" at bounding box center [179, 321] width 78 height 19
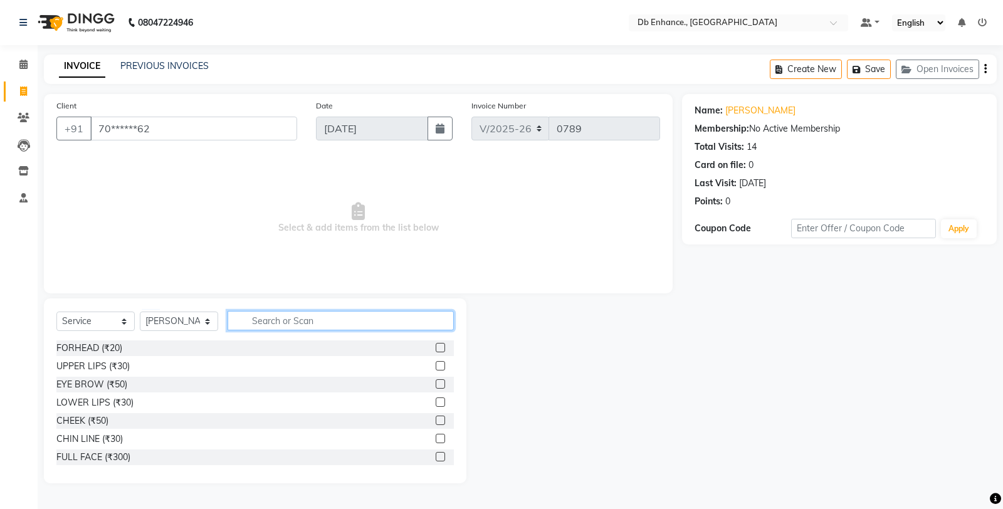
click at [342, 320] on input "text" at bounding box center [341, 320] width 226 height 19
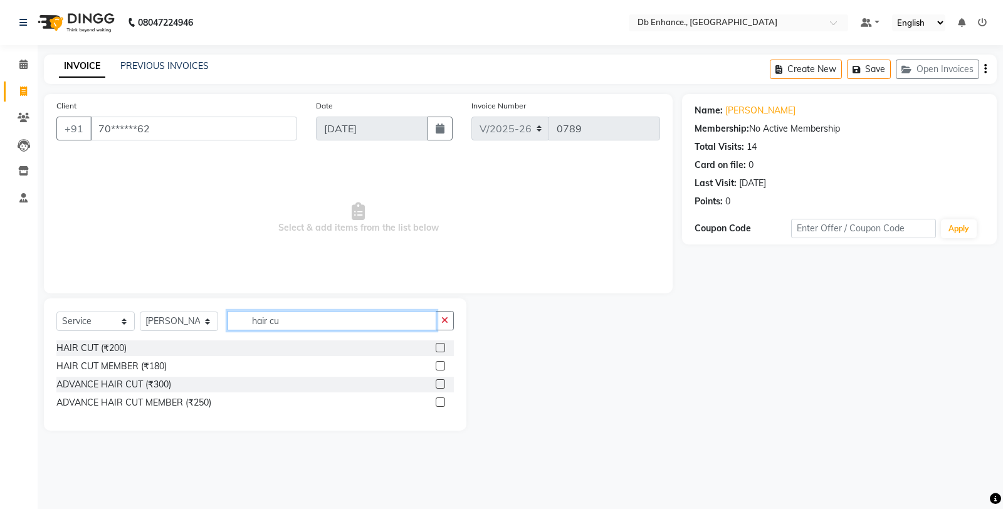
type input "hair cu"
click at [437, 366] on label at bounding box center [440, 365] width 9 height 9
click at [437, 366] on input "checkbox" at bounding box center [440, 366] width 8 height 8
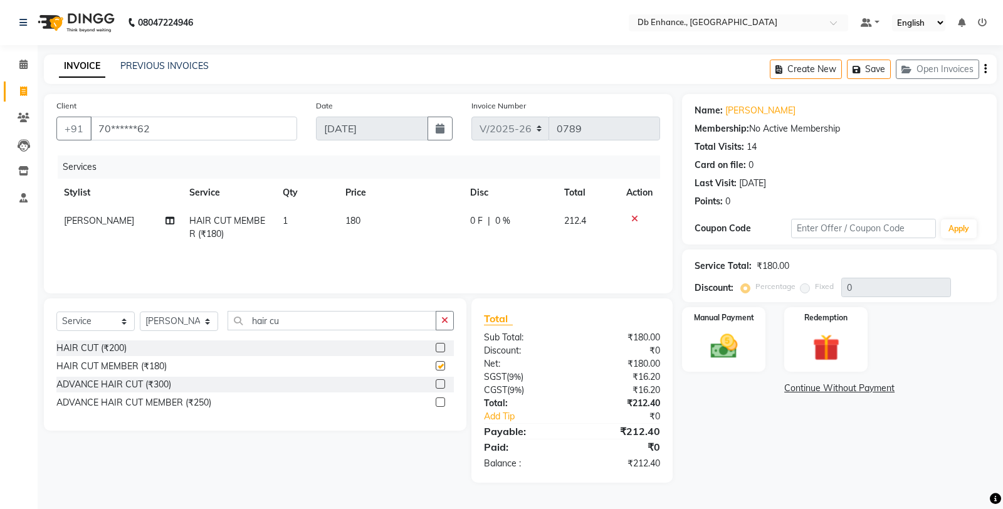
checkbox input "false"
click at [356, 323] on input "hair cu" at bounding box center [332, 320] width 209 height 19
type input "h"
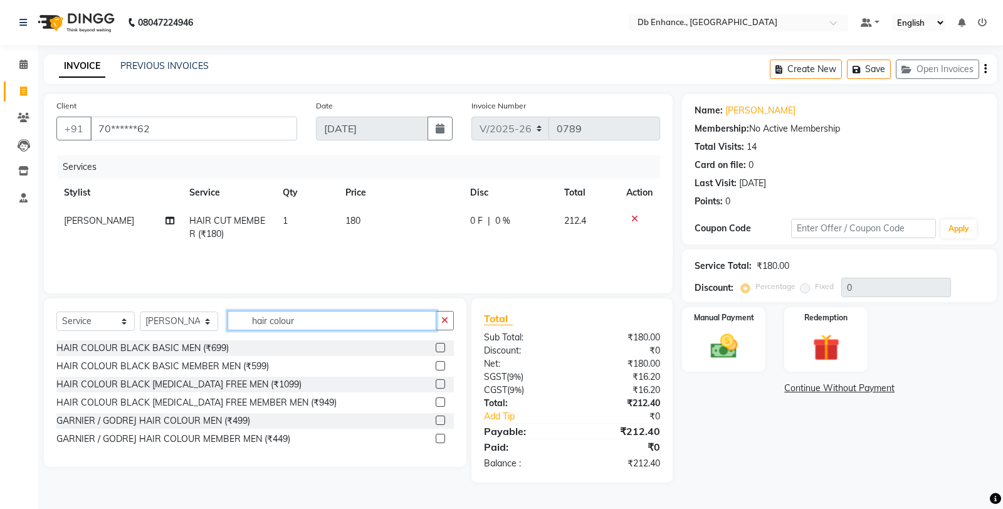
type input "hair colour"
click at [439, 440] on label at bounding box center [440, 438] width 9 height 9
click at [439, 440] on input "checkbox" at bounding box center [440, 439] width 8 height 8
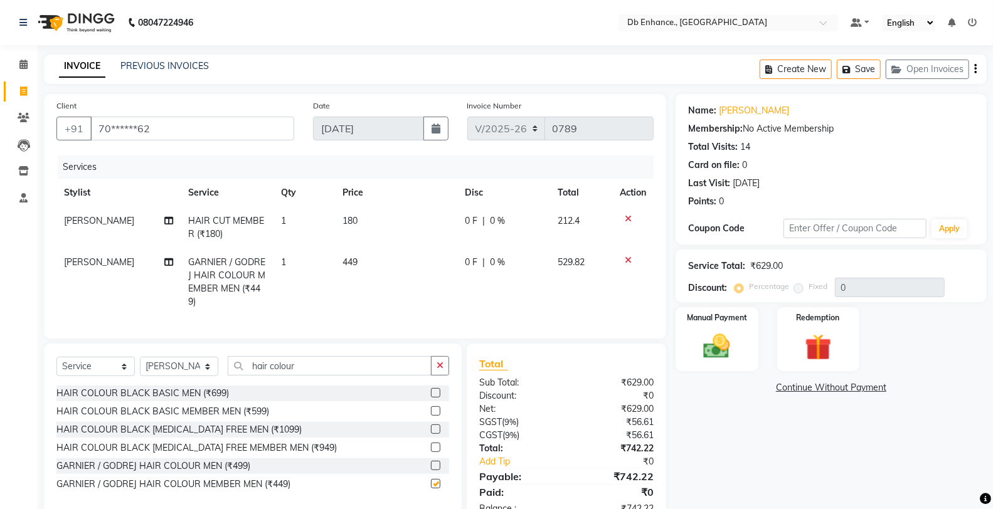
checkbox input "false"
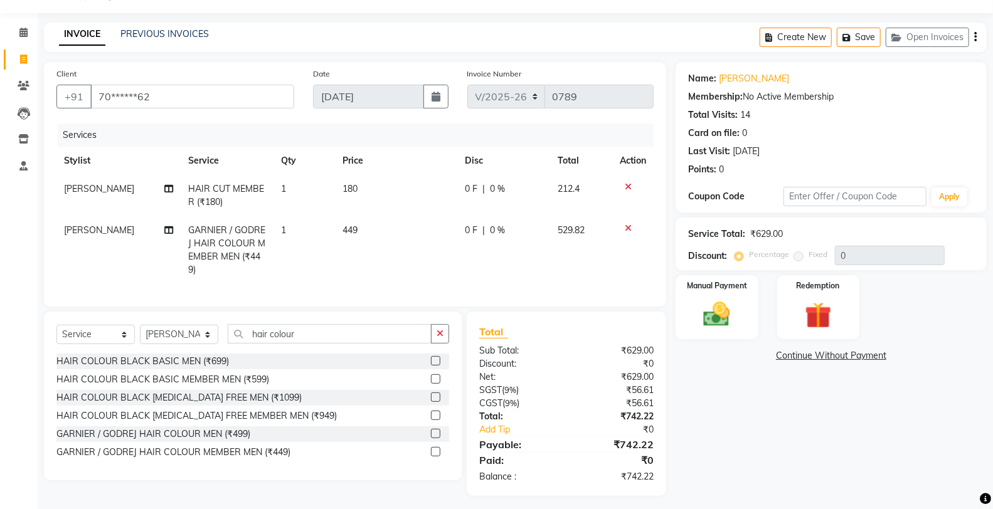
scroll to position [48, 0]
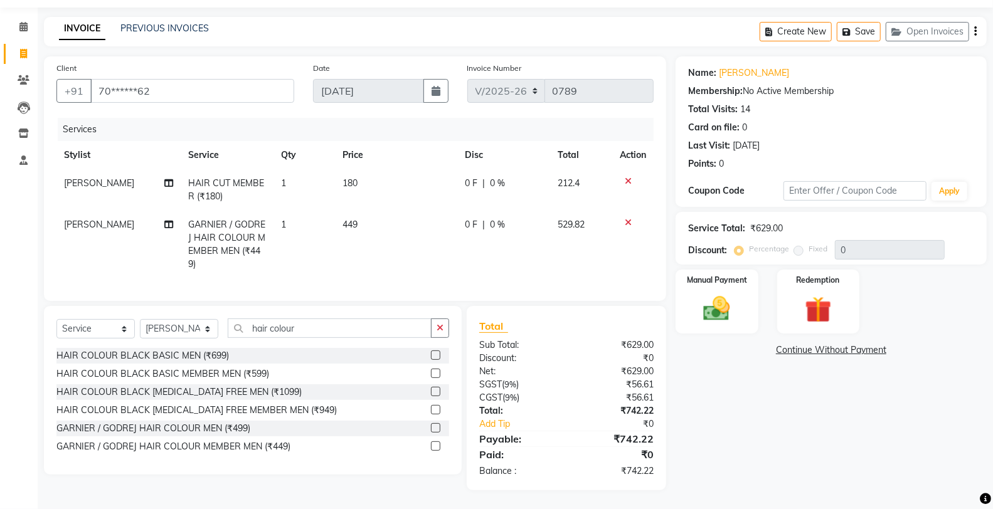
click at [628, 177] on icon at bounding box center [628, 181] width 7 height 9
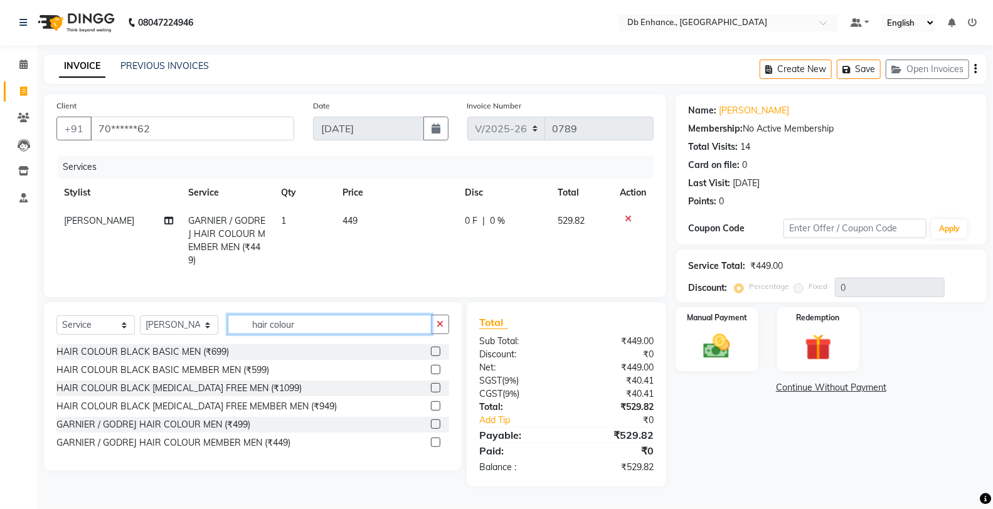
click at [329, 330] on input "hair colour" at bounding box center [330, 324] width 204 height 19
type input "h"
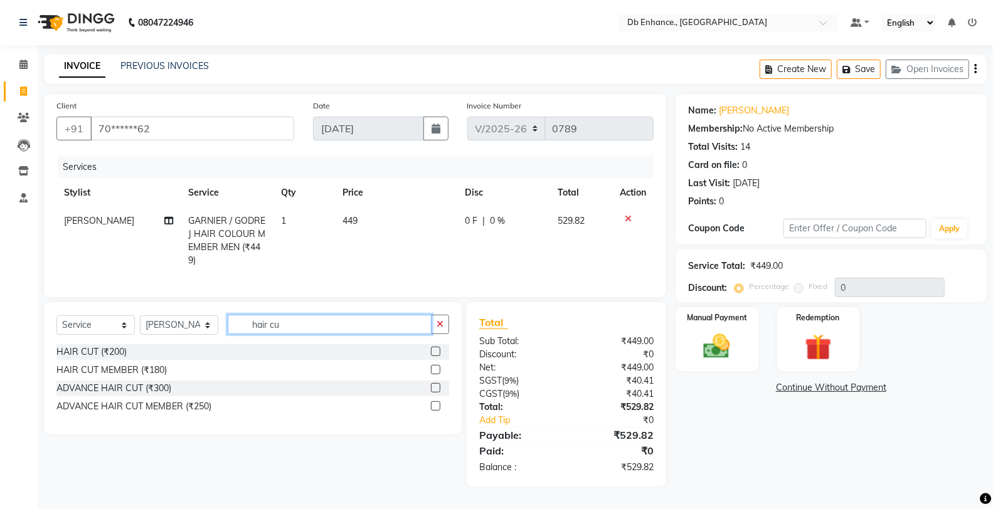
type input "hair cu"
click at [435, 356] on label at bounding box center [435, 351] width 9 height 9
click at [435, 356] on input "checkbox" at bounding box center [435, 352] width 8 height 8
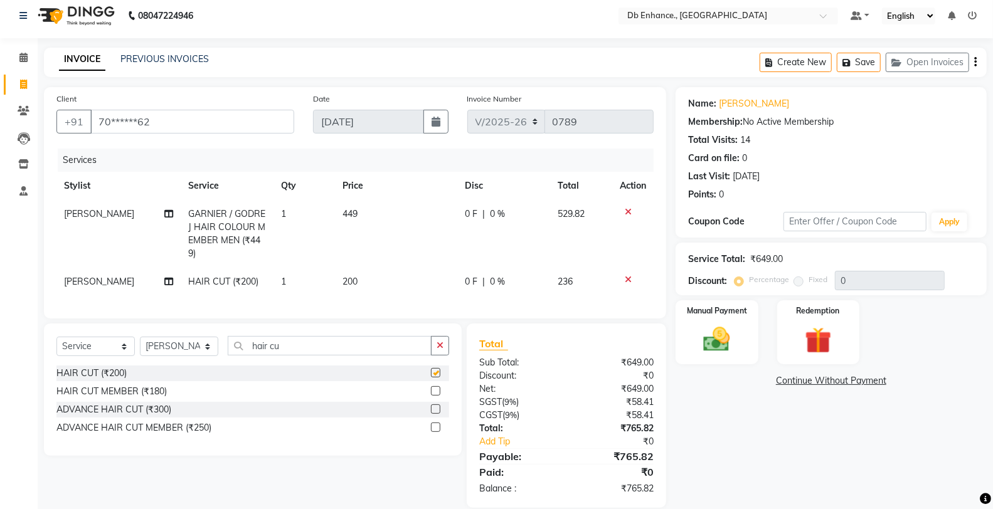
checkbox input "false"
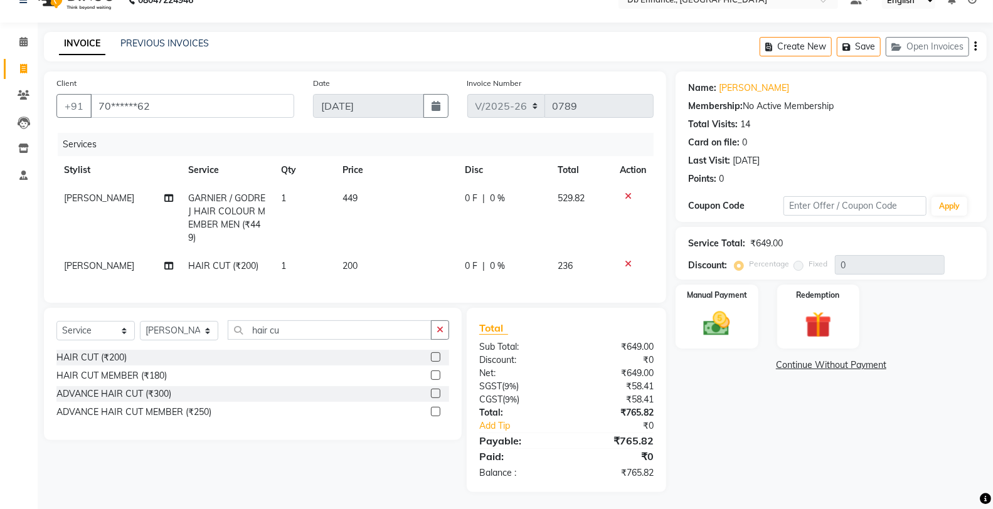
scroll to position [34, 0]
click at [716, 325] on img at bounding box center [716, 322] width 45 height 32
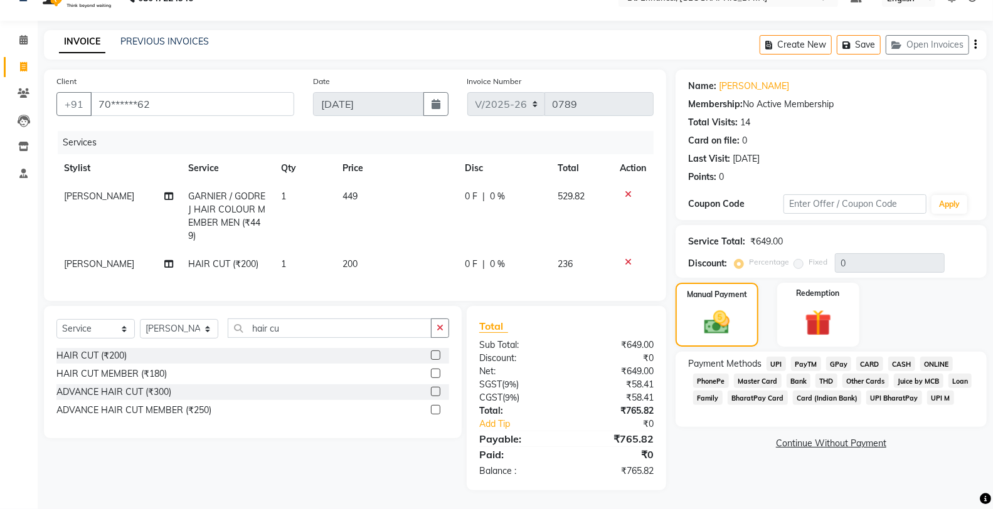
click at [939, 357] on span "ONLINE" at bounding box center [936, 364] width 33 height 14
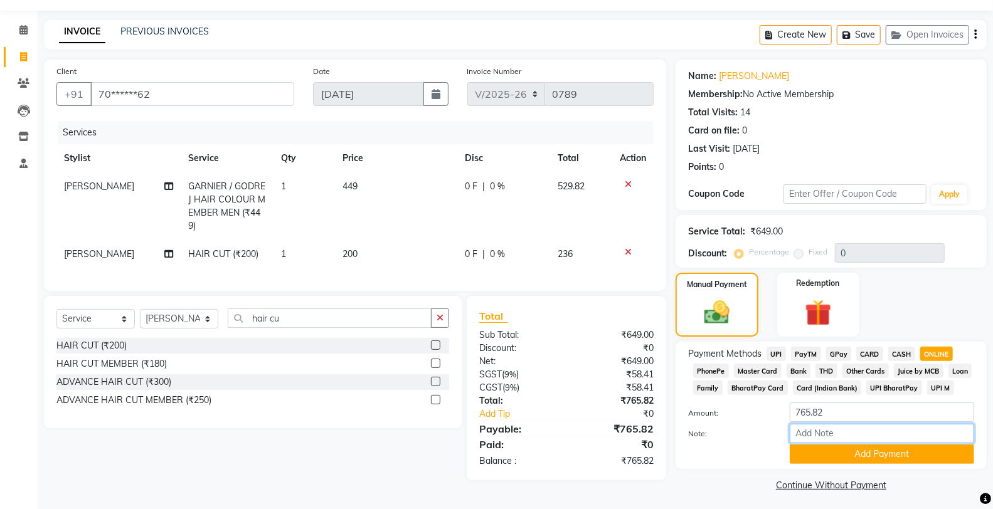
drag, startPoint x: 828, startPoint y: 441, endPoint x: 828, endPoint y: 448, distance: 7.6
click at [828, 446] on div "Amount: 765.82 Note: Add Payment" at bounding box center [831, 433] width 286 height 61
click at [830, 454] on button "Add Payment" at bounding box center [882, 454] width 184 height 19
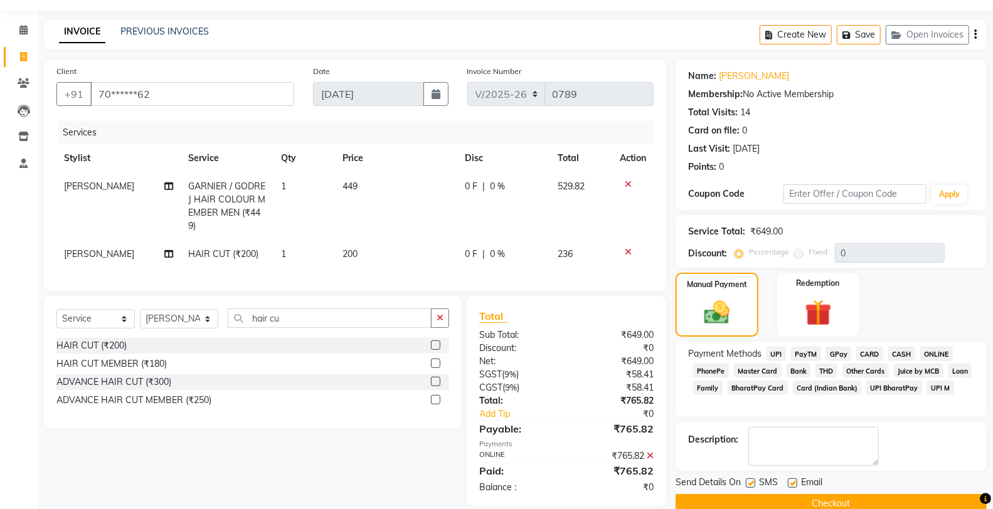
click at [793, 485] on label at bounding box center [792, 482] width 9 height 9
click at [793, 485] on input "checkbox" at bounding box center [792, 484] width 8 height 8
checkbox input "false"
click at [748, 482] on label at bounding box center [750, 482] width 9 height 9
click at [748, 482] on input "checkbox" at bounding box center [750, 484] width 8 height 8
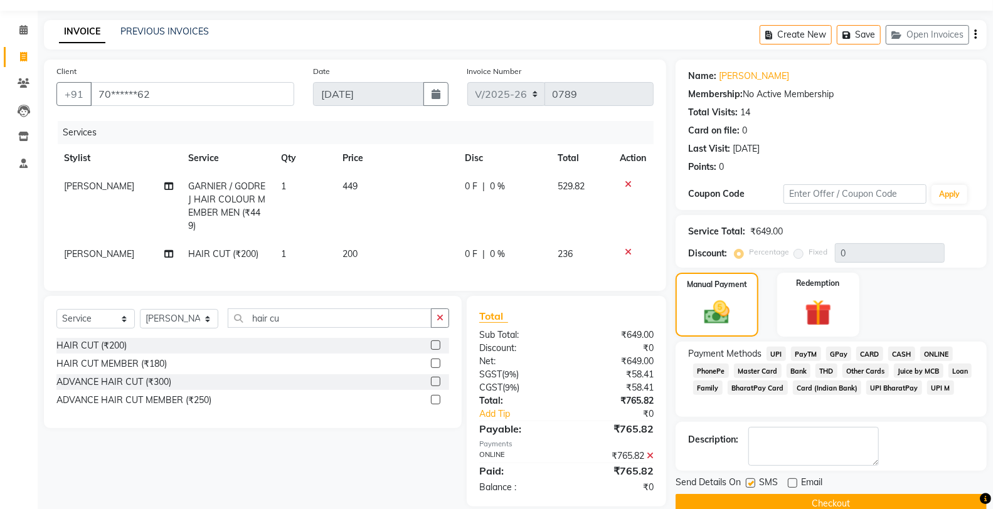
checkbox input "false"
click at [749, 500] on button "Checkout" at bounding box center [830, 503] width 311 height 19
